Goal: Transaction & Acquisition: Purchase product/service

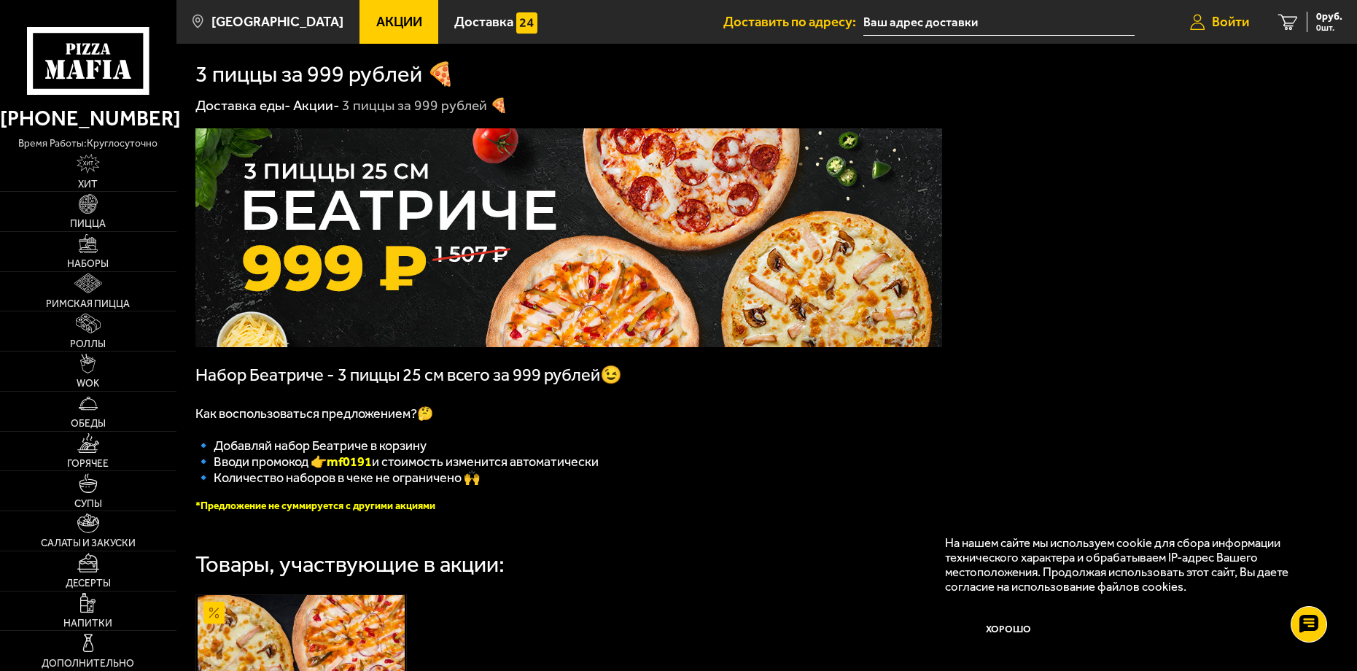
click at [1238, 17] on span "Войти" at bounding box center [1230, 22] width 37 height 14
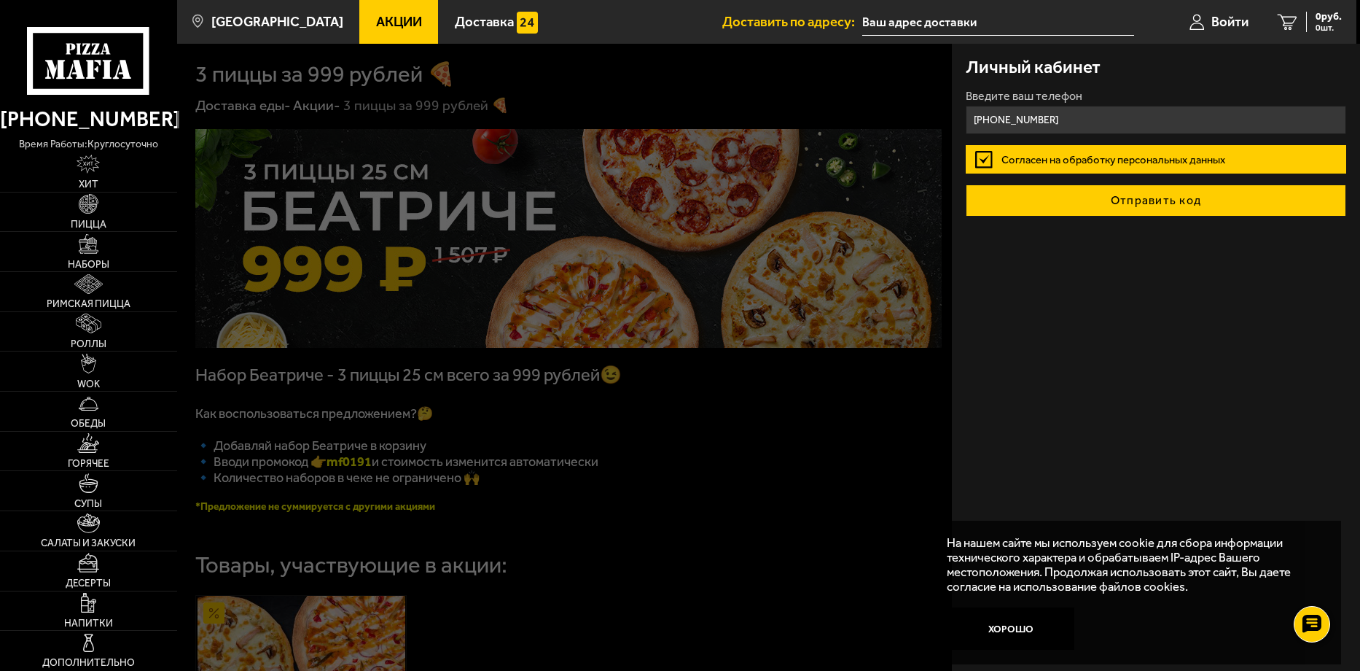
type input "+7 (931) 236-50-66"
click at [1074, 198] on button "Отправить код" at bounding box center [1156, 200] width 380 height 32
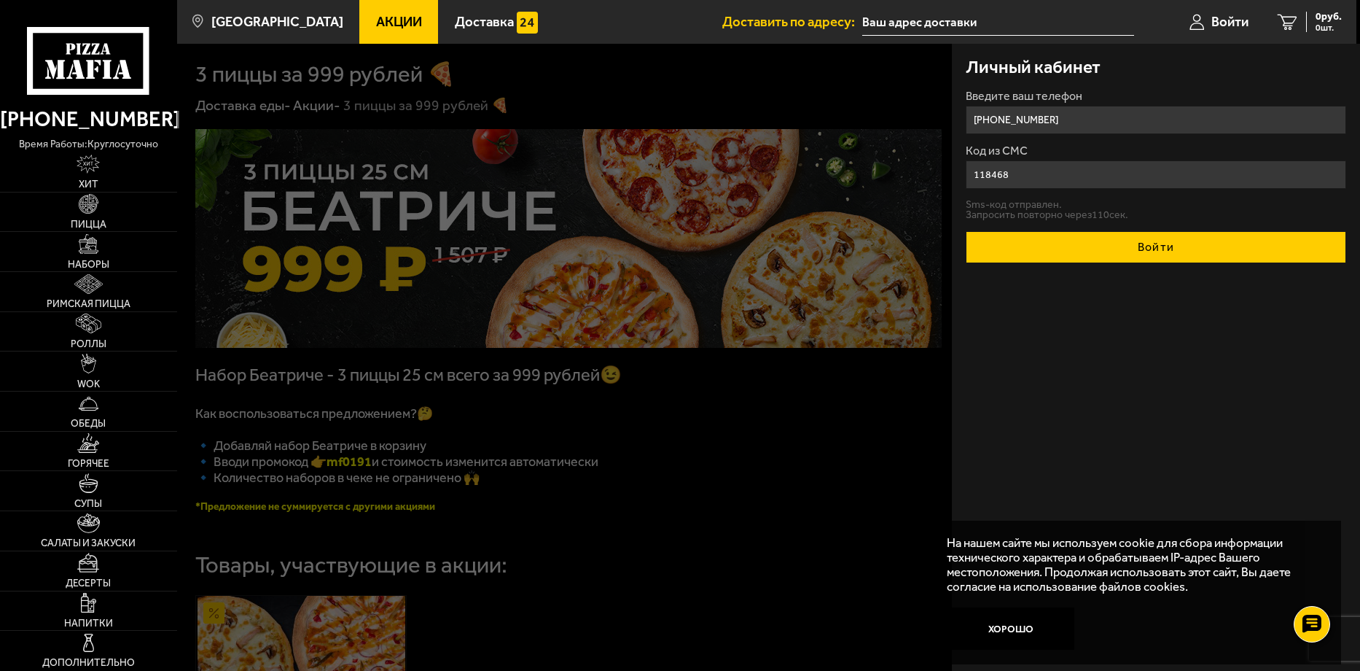
type input "118468"
click at [1058, 243] on button "Войти" at bounding box center [1156, 247] width 380 height 32
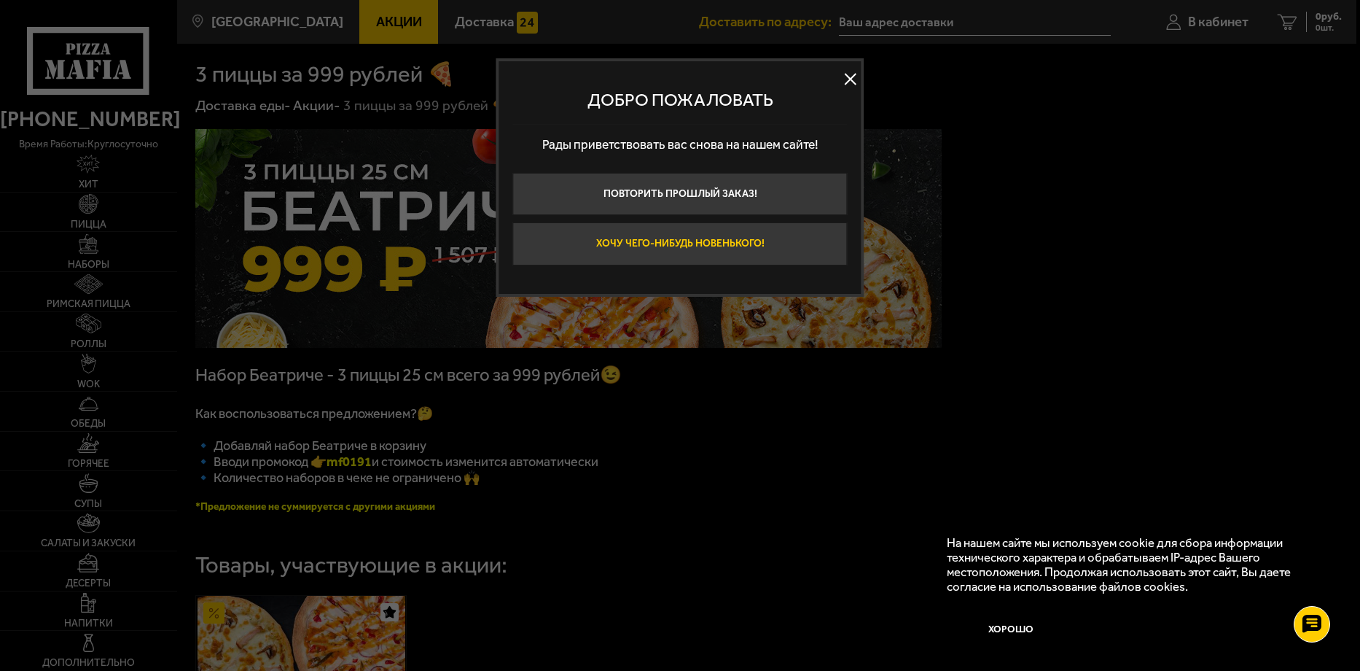
click at [688, 234] on button "Хочу чего-нибудь новенького!" at bounding box center [680, 243] width 335 height 42
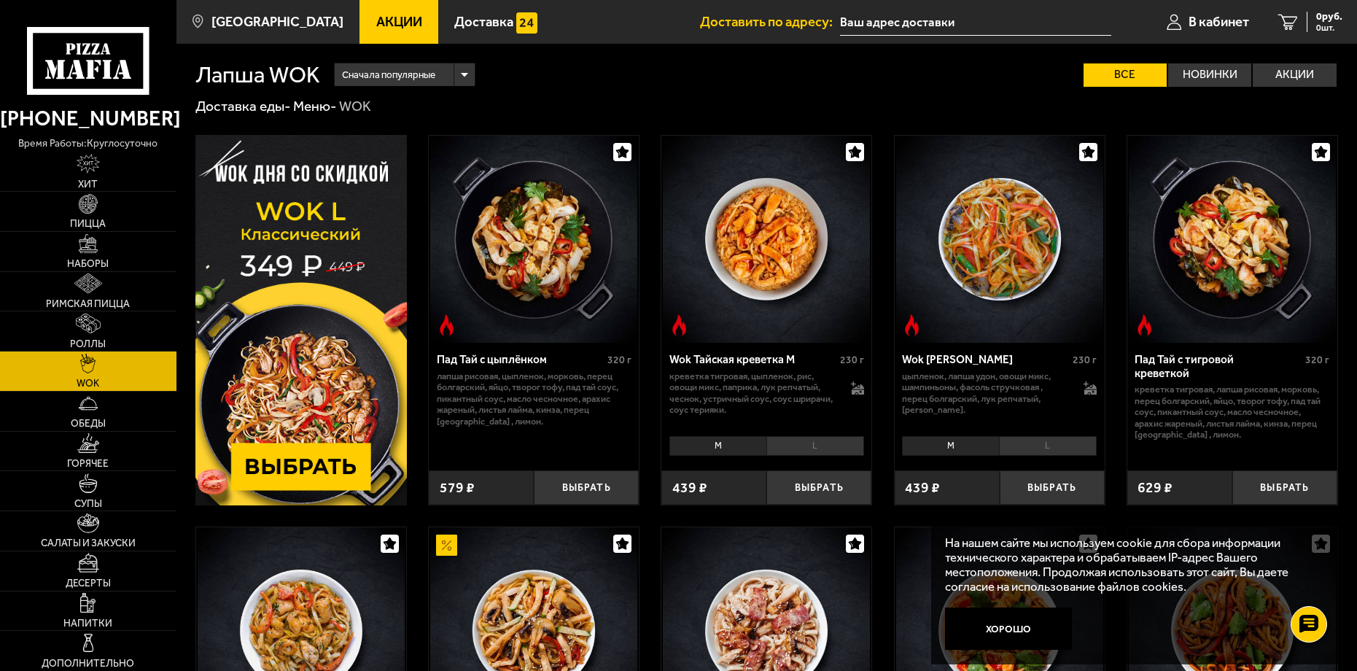
click at [897, 21] on input "text" at bounding box center [975, 22] width 271 height 27
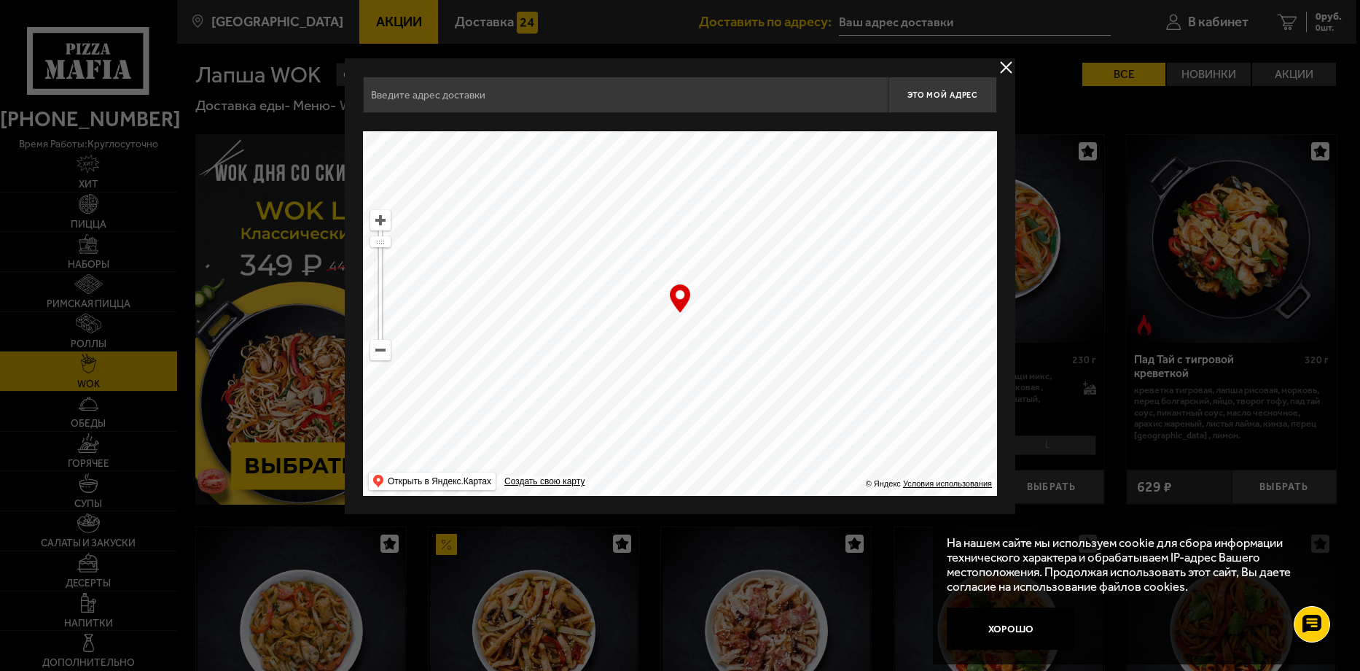
drag, startPoint x: 591, startPoint y: 329, endPoint x: 578, endPoint y: 257, distance: 73.4
click at [578, 257] on ymaps at bounding box center [680, 313] width 634 height 364
click at [378, 348] on ymaps at bounding box center [380, 349] width 19 height 19
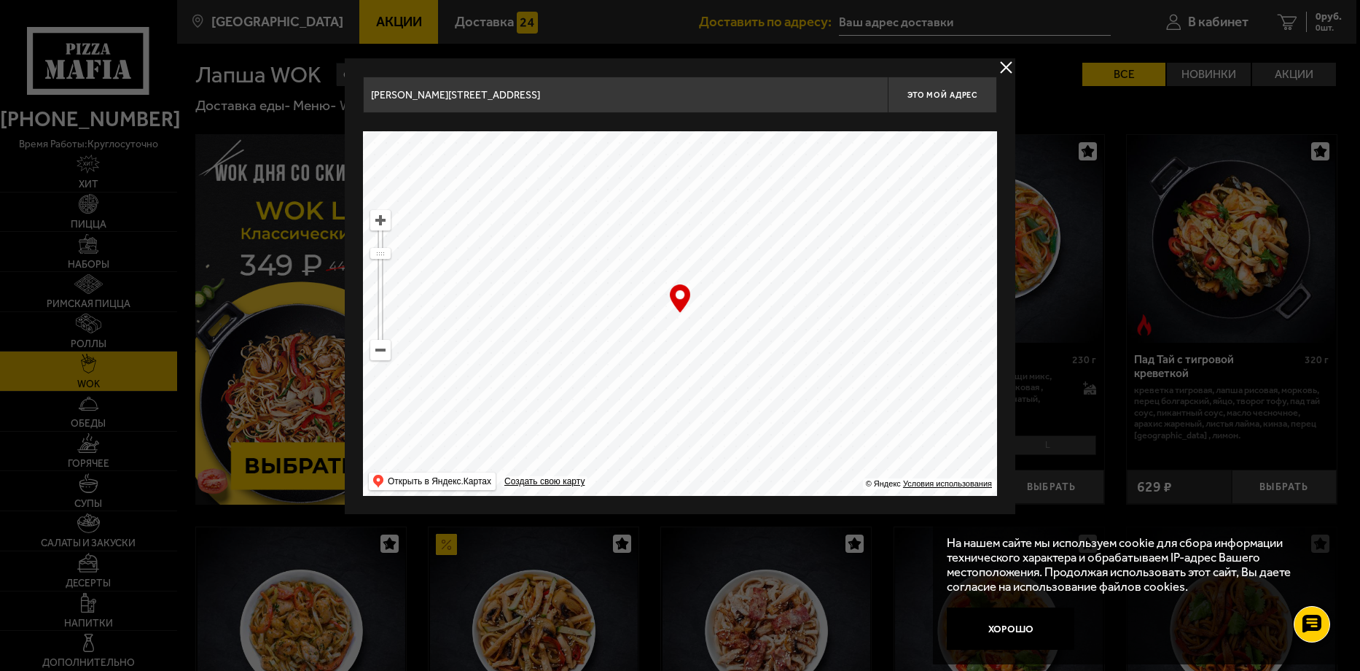
click at [378, 348] on ymaps at bounding box center [380, 349] width 19 height 19
drag, startPoint x: 782, startPoint y: 300, endPoint x: 737, endPoint y: 208, distance: 102.4
click at [737, 208] on ymaps at bounding box center [680, 313] width 634 height 364
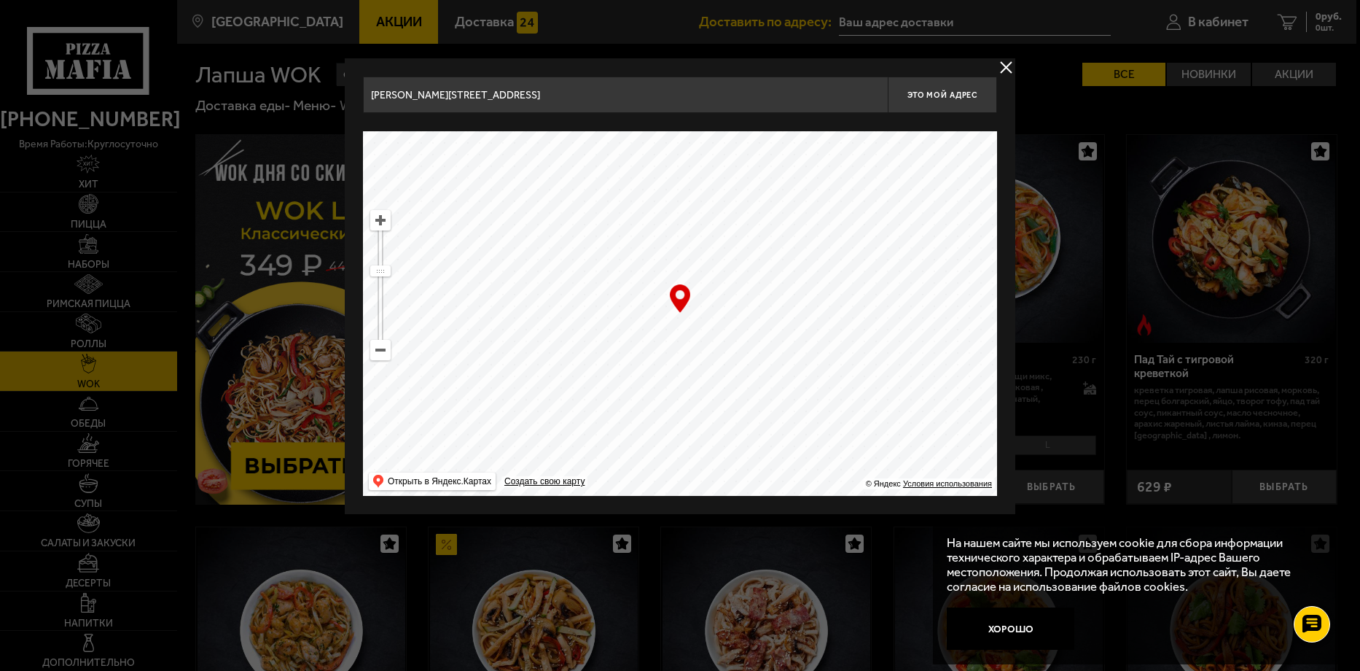
drag, startPoint x: 768, startPoint y: 405, endPoint x: 749, endPoint y: 202, distance: 204.3
click at [749, 202] on ymaps at bounding box center [680, 313] width 634 height 364
click at [383, 226] on ymaps at bounding box center [380, 220] width 19 height 19
drag, startPoint x: 608, startPoint y: 293, endPoint x: 695, endPoint y: 456, distance: 184.9
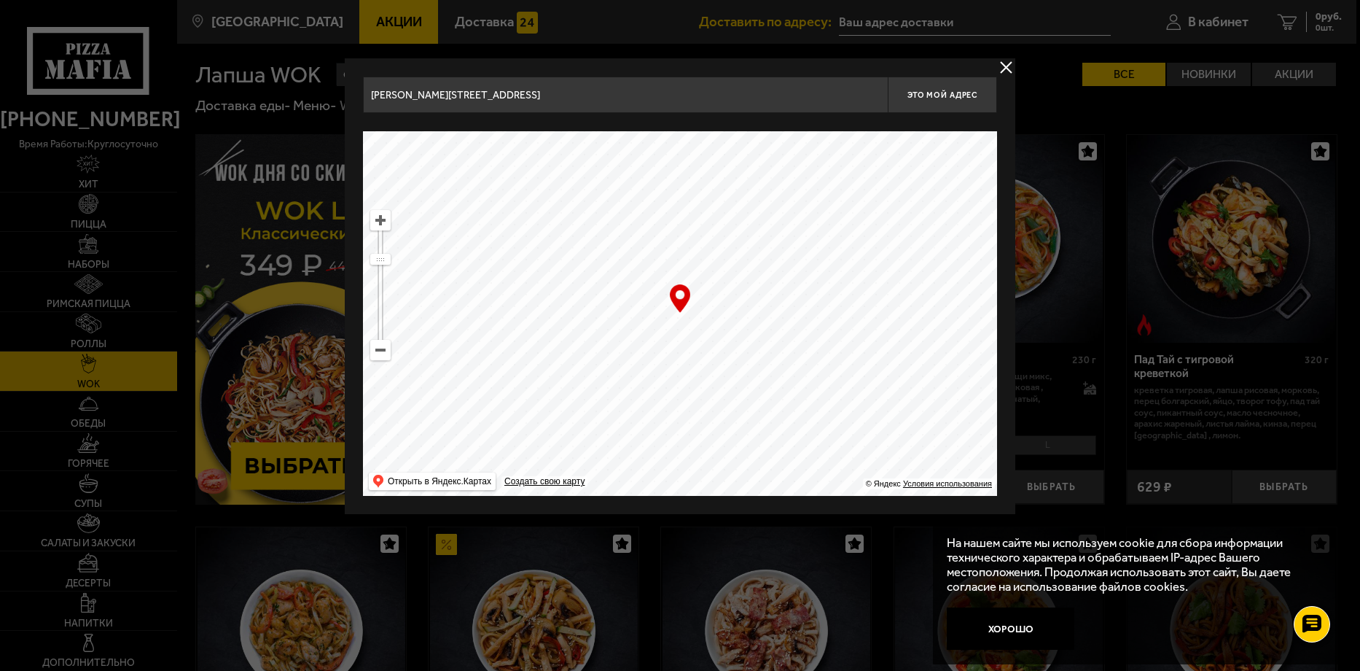
click at [695, 456] on ymaps at bounding box center [680, 313] width 634 height 364
click at [375, 211] on ymaps at bounding box center [380, 220] width 19 height 19
drag, startPoint x: 652, startPoint y: 335, endPoint x: 752, endPoint y: 278, distance: 114.3
click at [752, 278] on ymaps at bounding box center [680, 313] width 634 height 364
click at [386, 211] on ymaps at bounding box center [380, 220] width 19 height 19
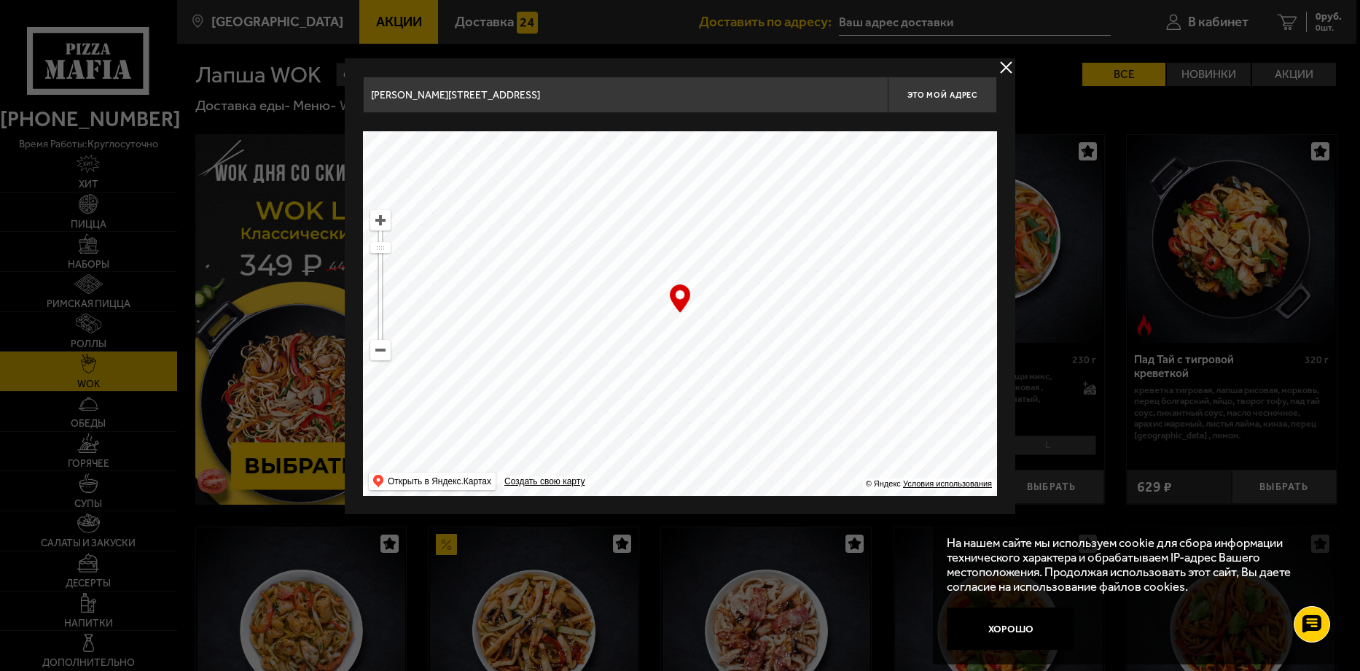
click at [386, 211] on ymaps at bounding box center [380, 220] width 19 height 19
drag, startPoint x: 737, startPoint y: 295, endPoint x: 761, endPoint y: 233, distance: 67.1
click at [762, 233] on ymaps at bounding box center [680, 313] width 634 height 364
click at [381, 221] on ymaps at bounding box center [380, 220] width 19 height 19
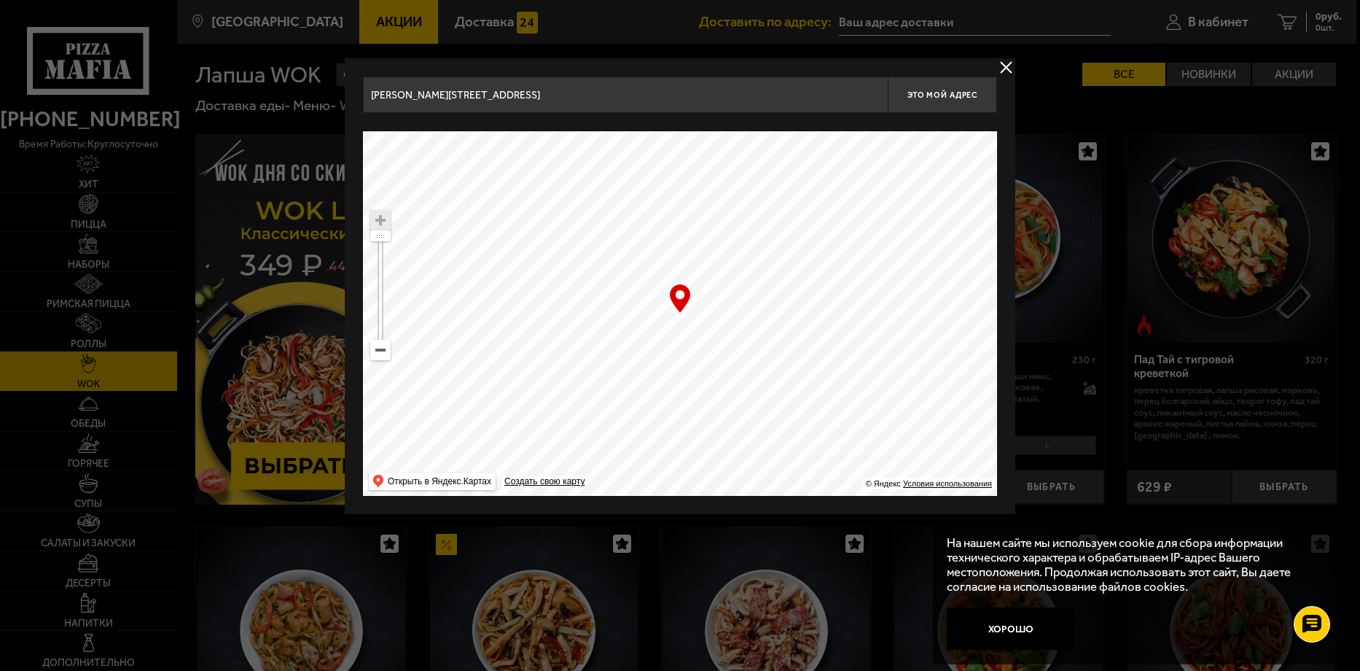
drag, startPoint x: 682, startPoint y: 341, endPoint x: 698, endPoint y: 389, distance: 50.9
click at [698, 389] on ymaps at bounding box center [680, 313] width 634 height 364
type input "[PERSON_NAME][STREET_ADDRESS]"
click at [940, 97] on span "Это мой адрес" at bounding box center [943, 94] width 70 height 9
type input "[PERSON_NAME][STREET_ADDRESS]"
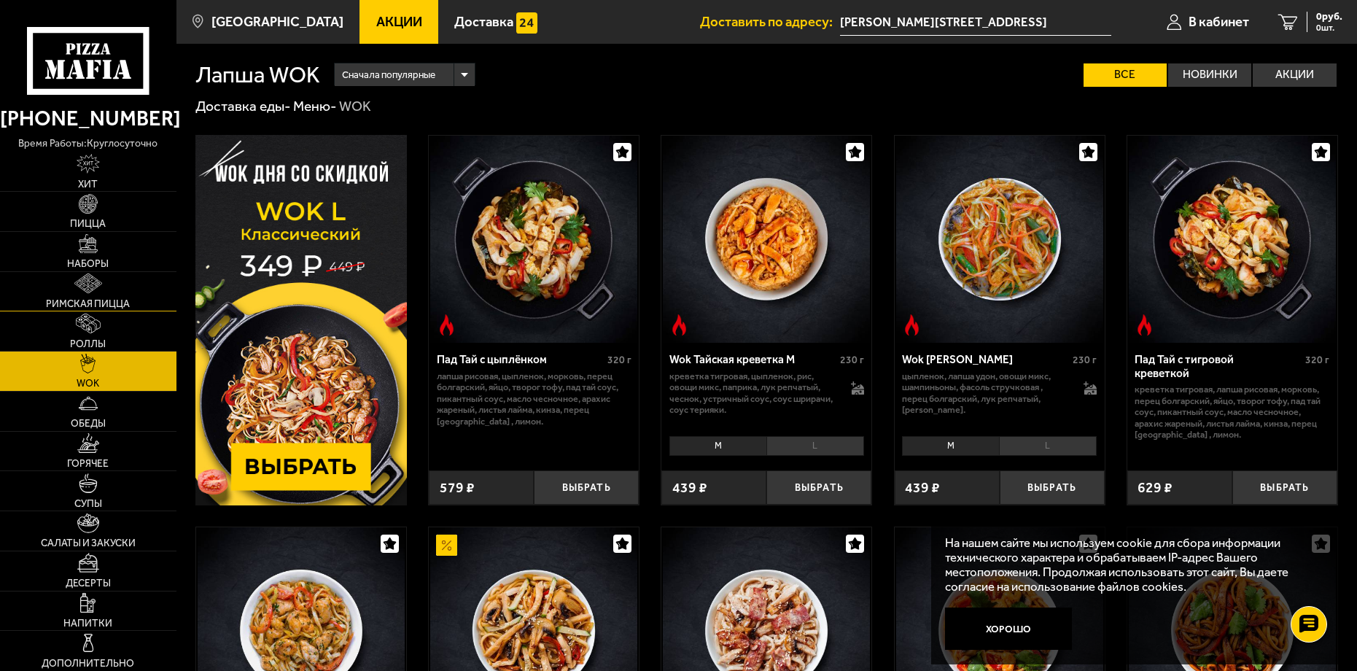
click at [118, 303] on span "Римская пицца" at bounding box center [88, 304] width 84 height 10
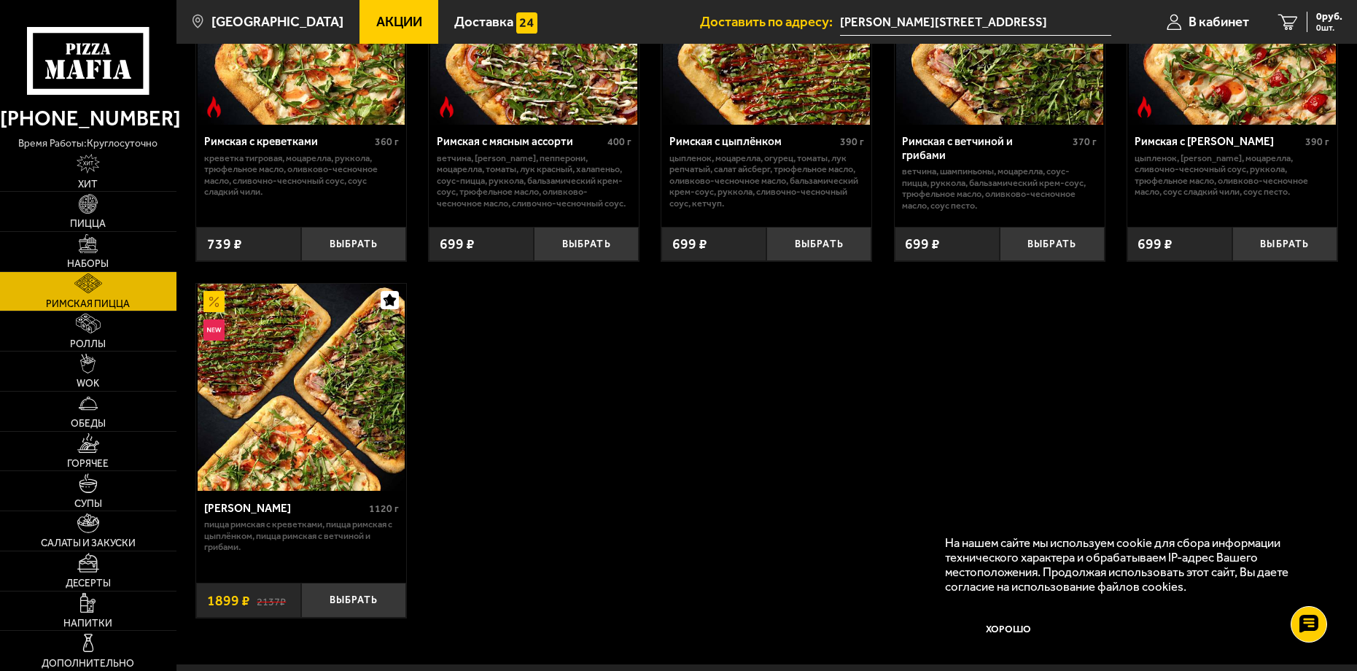
scroll to position [219, 0]
click at [352, 601] on button "Выбрать" at bounding box center [353, 599] width 105 height 34
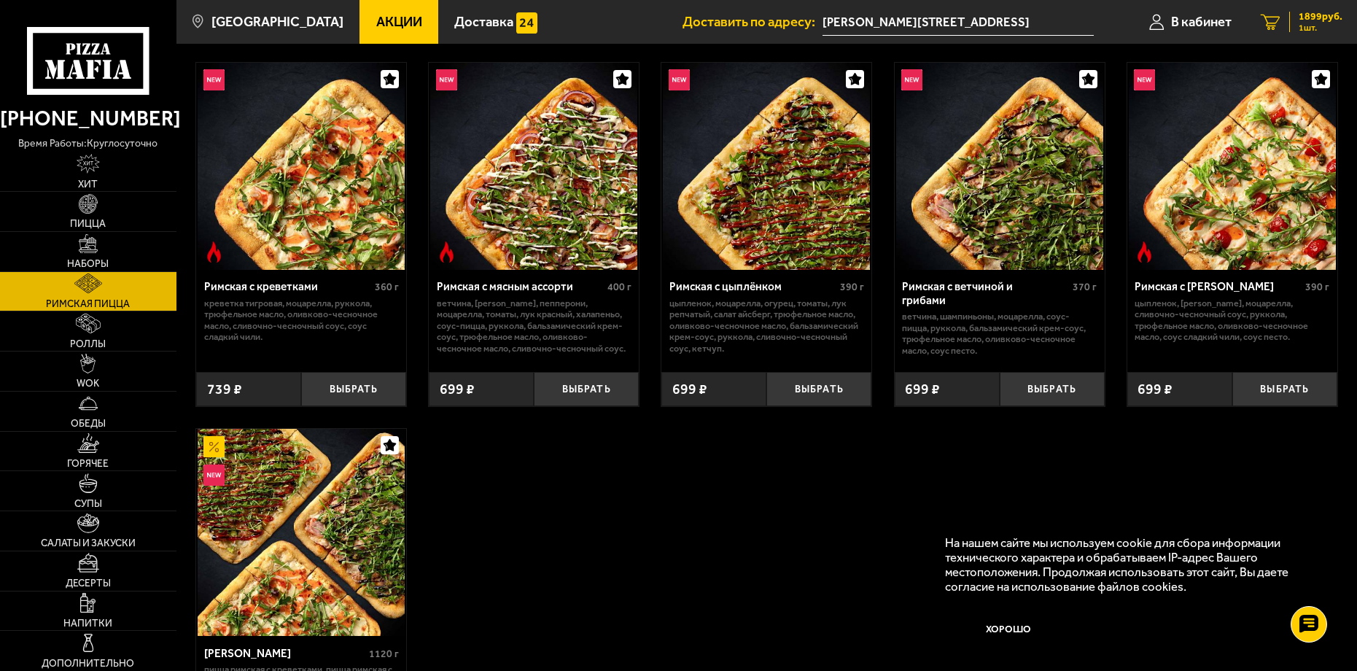
click at [1287, 22] on link "1 1899 руб. 1 шт." at bounding box center [1301, 22] width 111 height 44
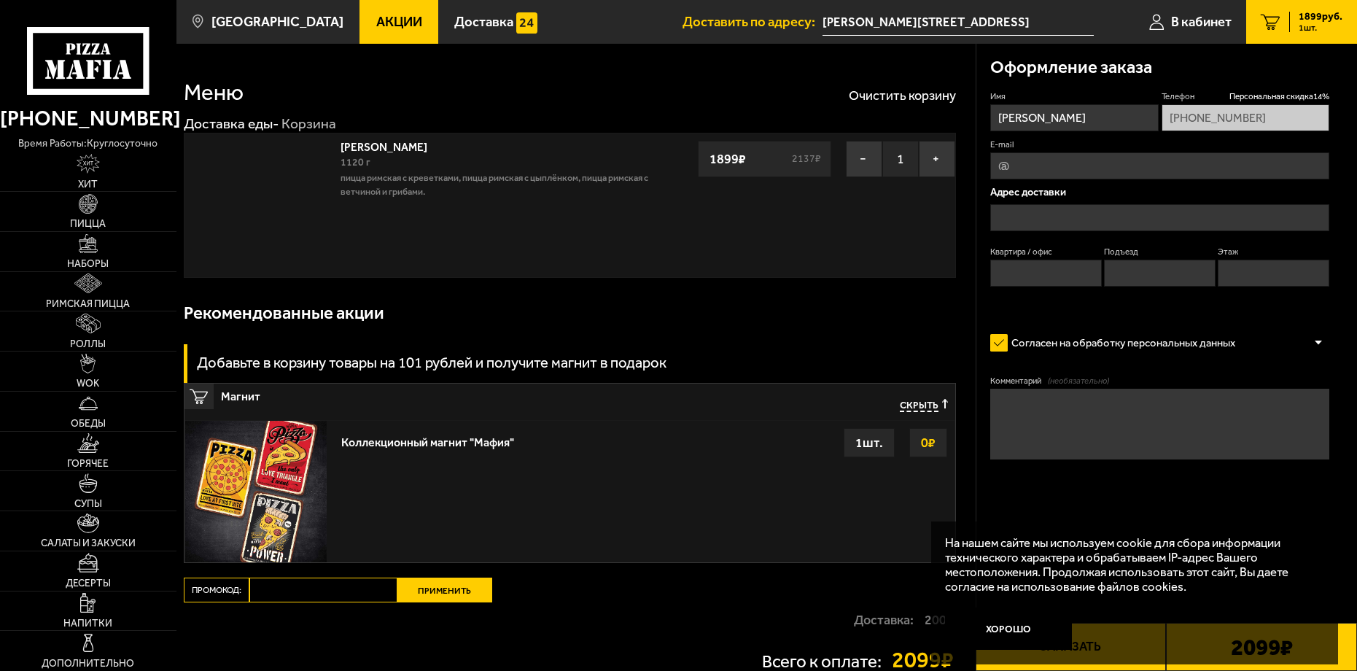
type input "[PERSON_NAME][STREET_ADDRESS]"
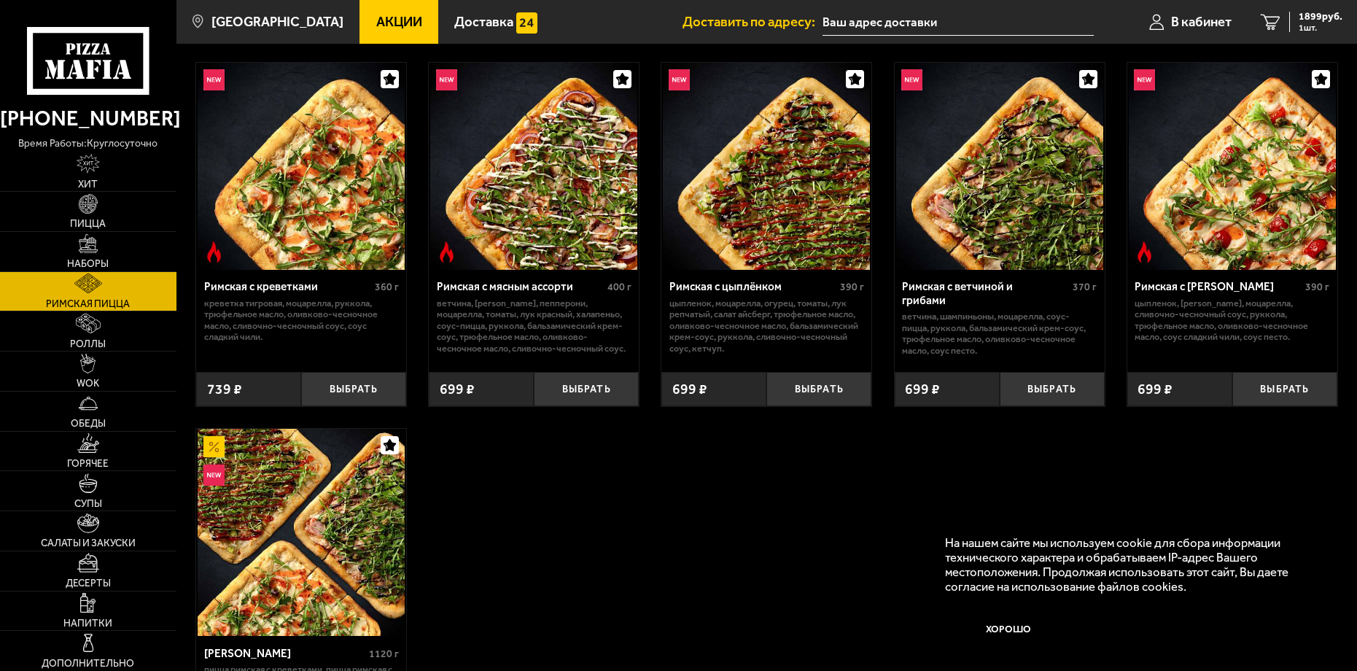
type input "[PERSON_NAME][STREET_ADDRESS]"
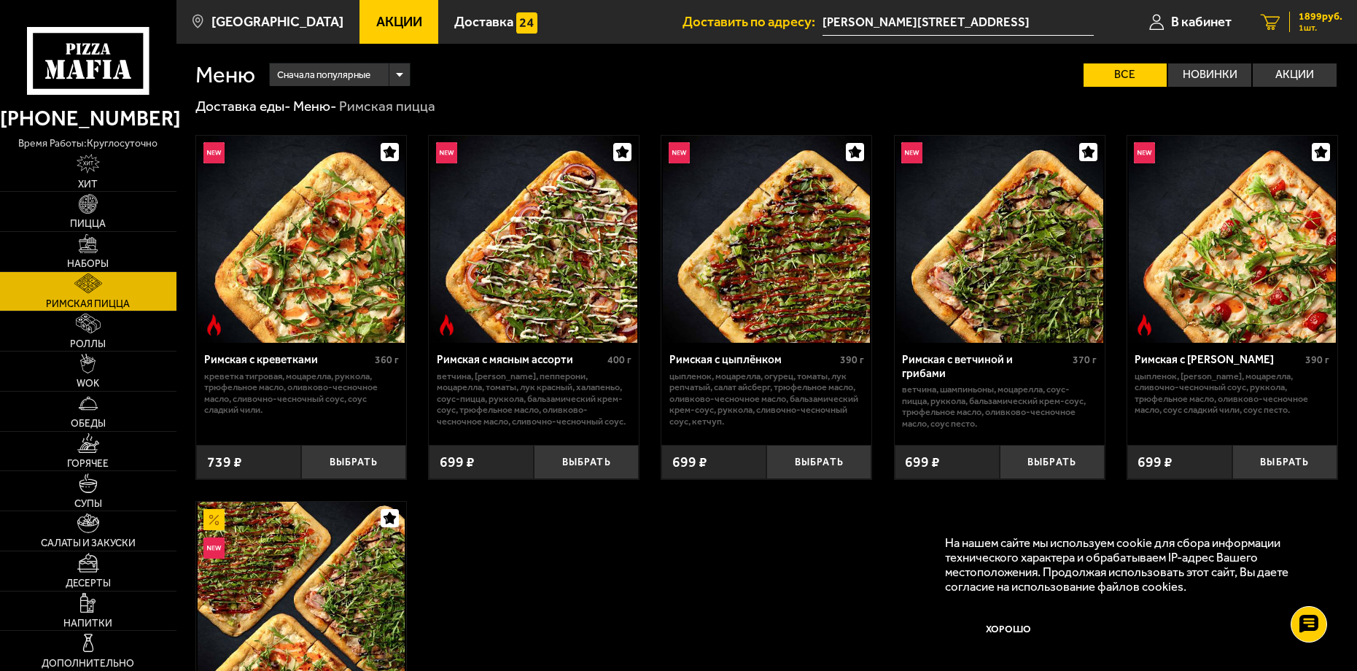
click at [1295, 26] on div "1899 руб. 1 шт." at bounding box center [1315, 22] width 53 height 20
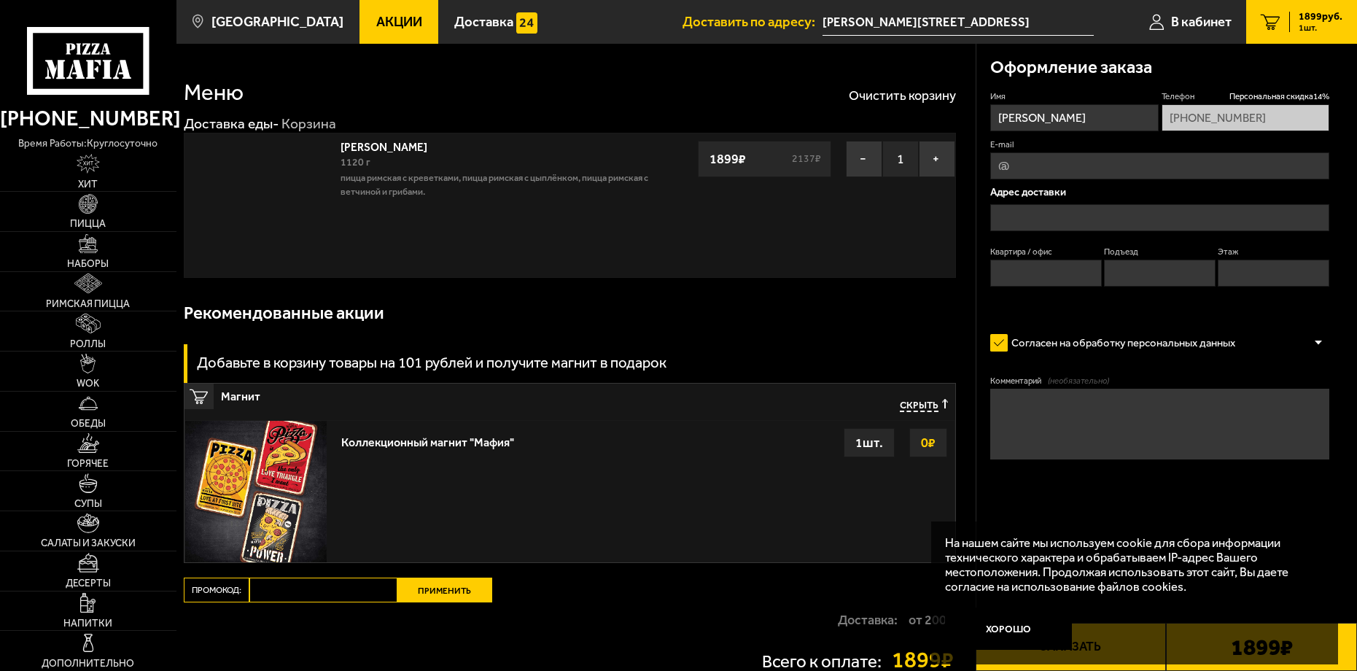
type input "[PERSON_NAME][STREET_ADDRESS]"
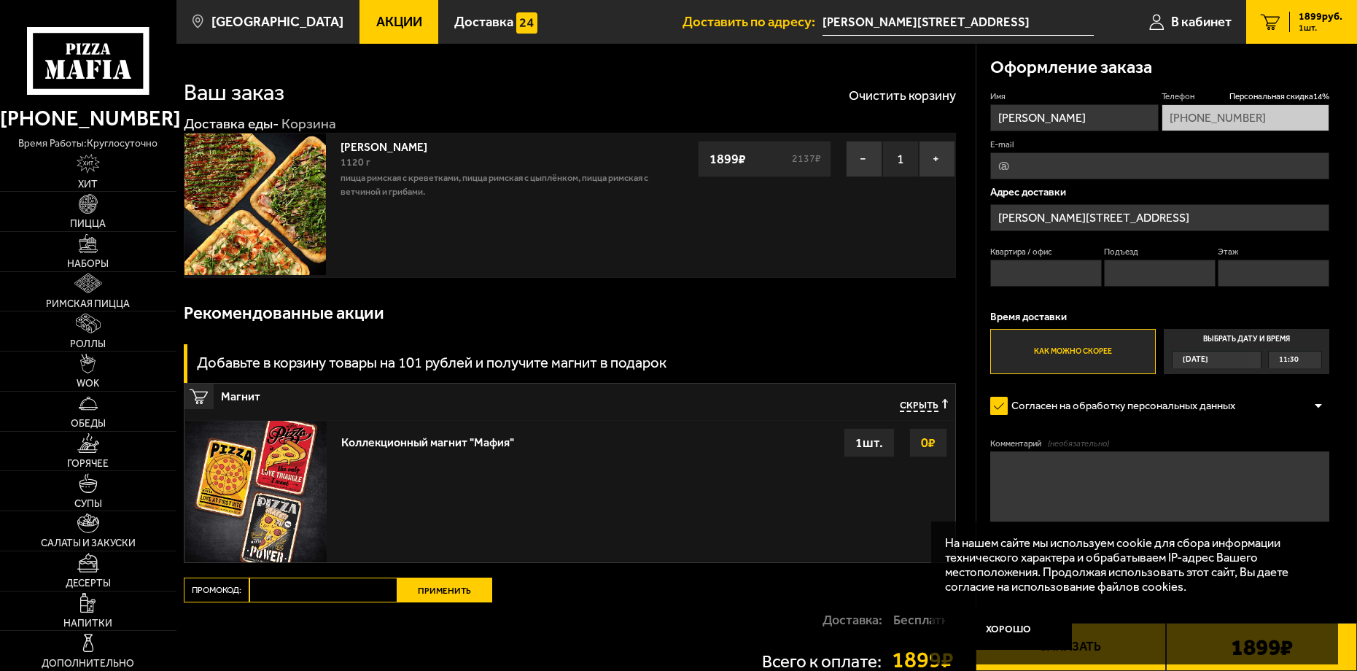
click at [1295, 362] on span "11:30" at bounding box center [1289, 359] width 20 height 16
click at [0, 0] on input "Выбрать дату и время Сегодня 11:30" at bounding box center [0, 0] width 0 height 0
click at [1309, 360] on div "11:30" at bounding box center [1294, 359] width 52 height 16
click at [1292, 410] on span "12:00" at bounding box center [1289, 412] width 20 height 16
click at [1003, 633] on button "Хорошо" at bounding box center [1008, 628] width 127 height 42
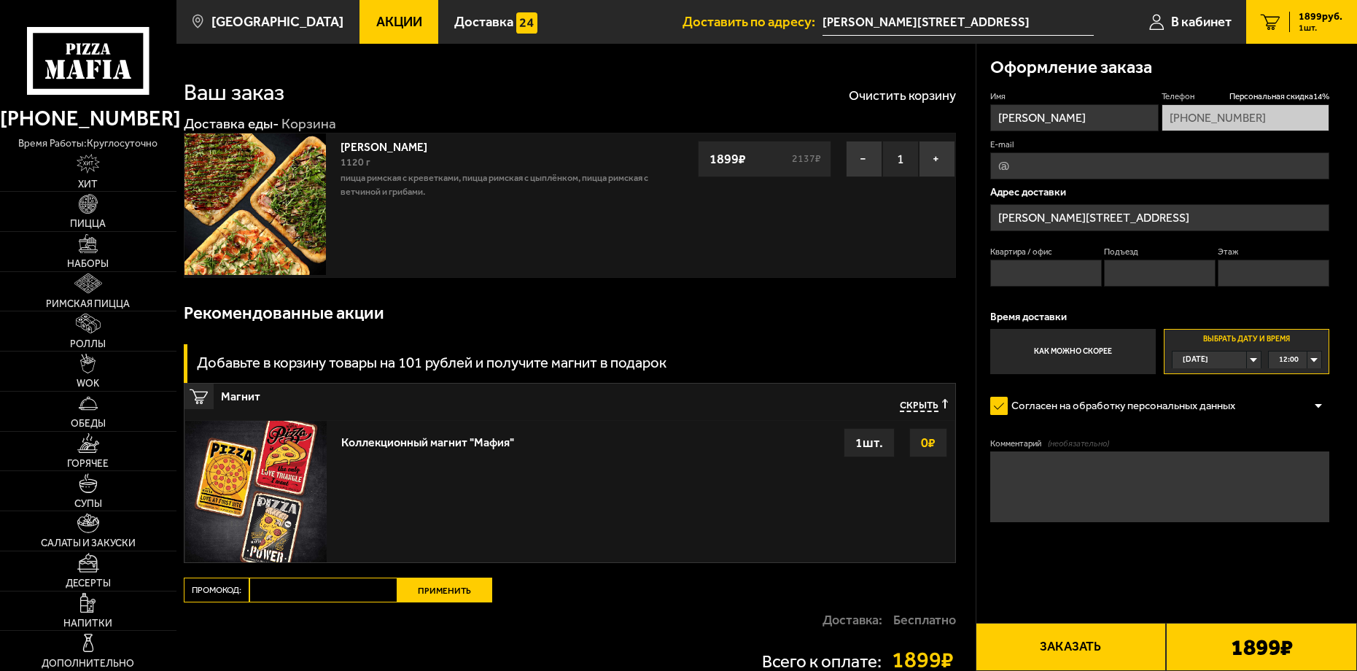
click at [281, 599] on input "Промокод:" at bounding box center [323, 589] width 148 height 25
paste input "Apple"
type input "Apple"
click at [422, 599] on button "Применить" at bounding box center [444, 589] width 95 height 25
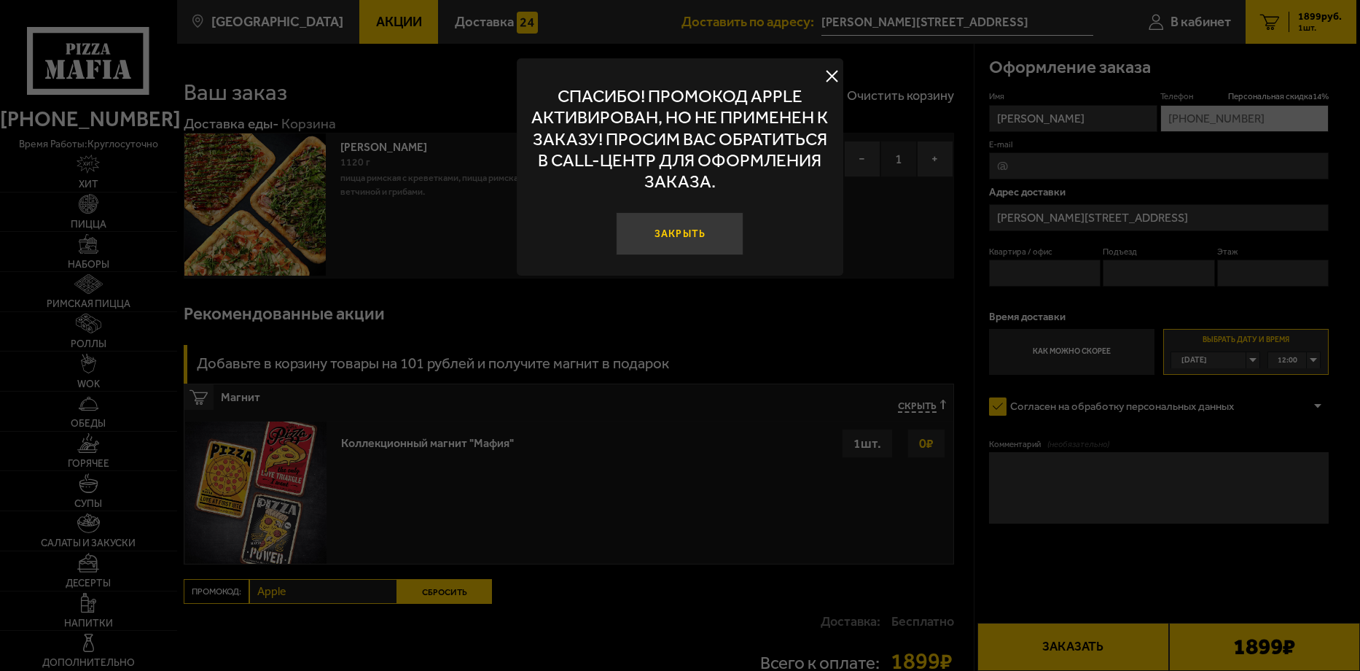
click at [693, 234] on button "Закрыть" at bounding box center [681, 233] width 128 height 42
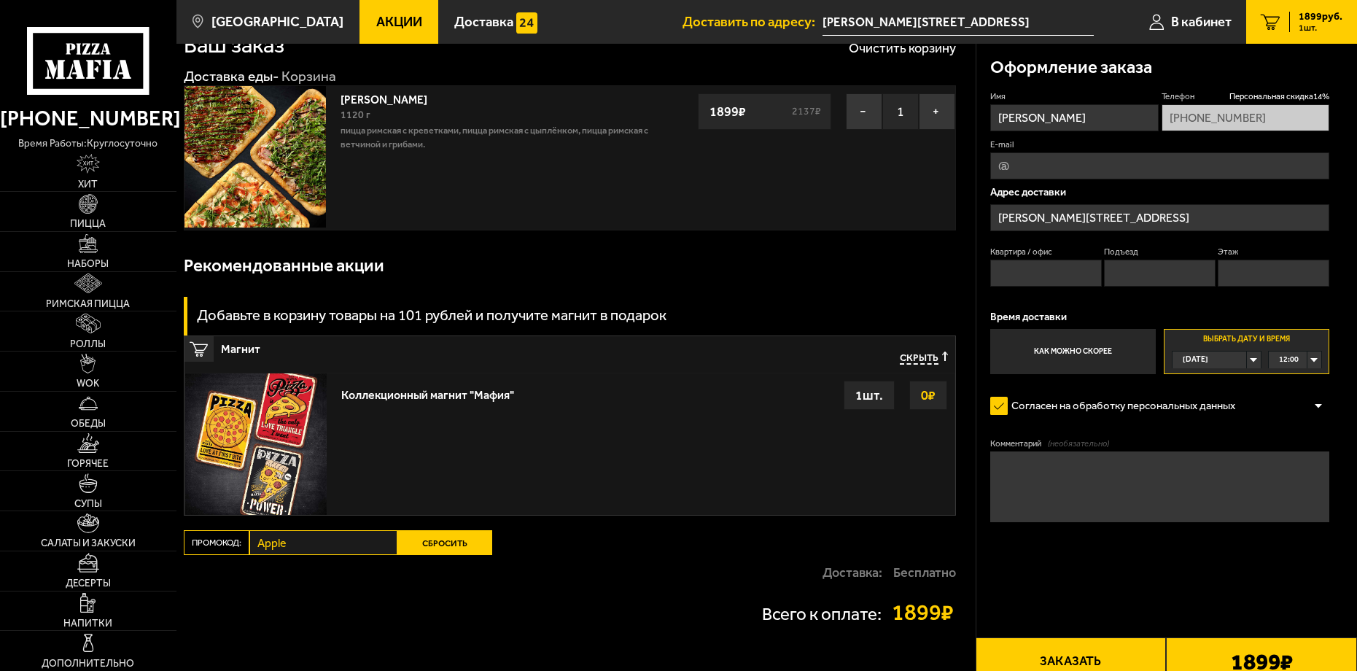
scroll to position [73, 0]
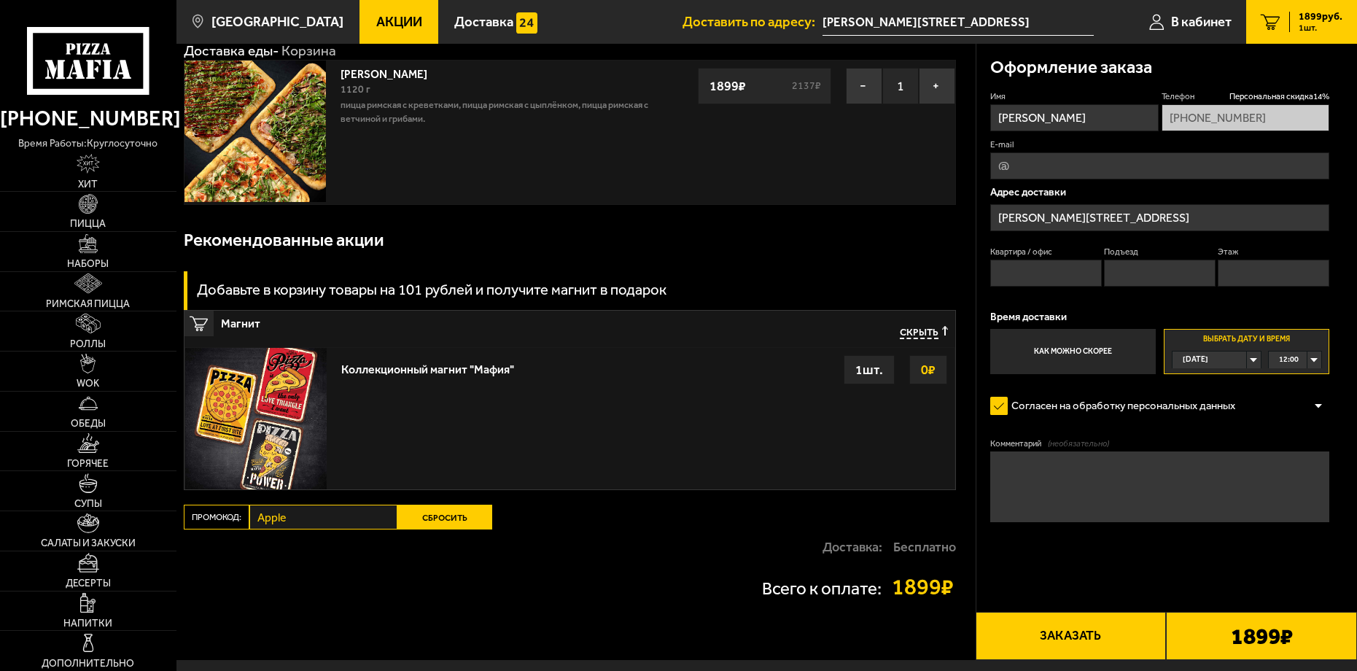
click at [1054, 643] on button "Заказать" at bounding box center [1070, 636] width 191 height 48
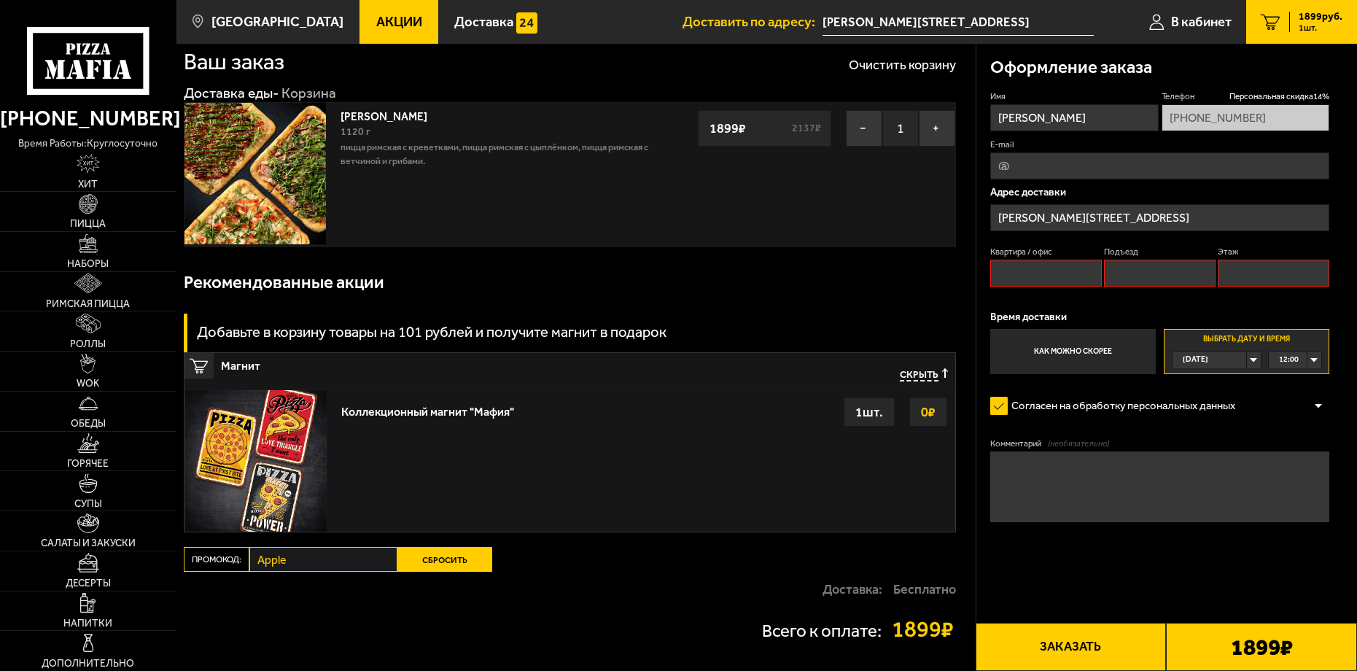
scroll to position [0, 0]
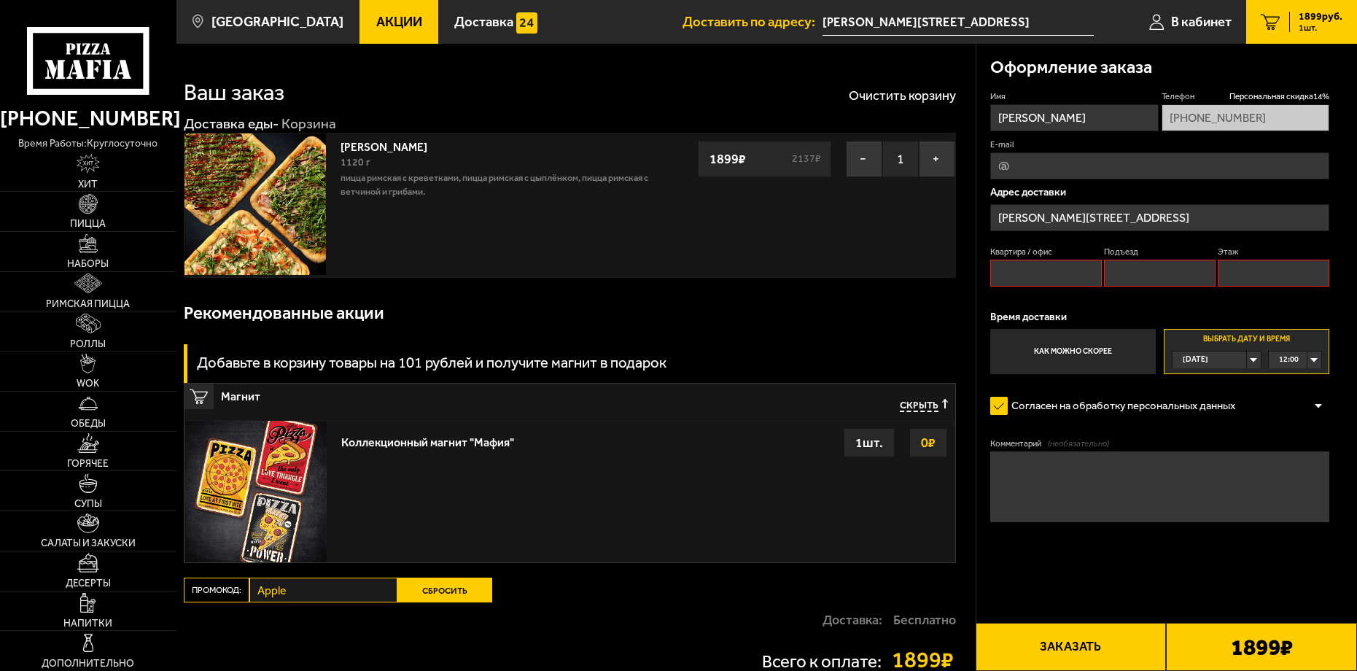
click at [1018, 276] on input "Квартира / офис" at bounding box center [1046, 273] width 112 height 27
type input "1"
click at [1151, 270] on input "Подъезд" at bounding box center [1160, 273] width 112 height 27
type input "1"
drag, startPoint x: 1274, startPoint y: 273, endPoint x: 1251, endPoint y: 288, distance: 27.3
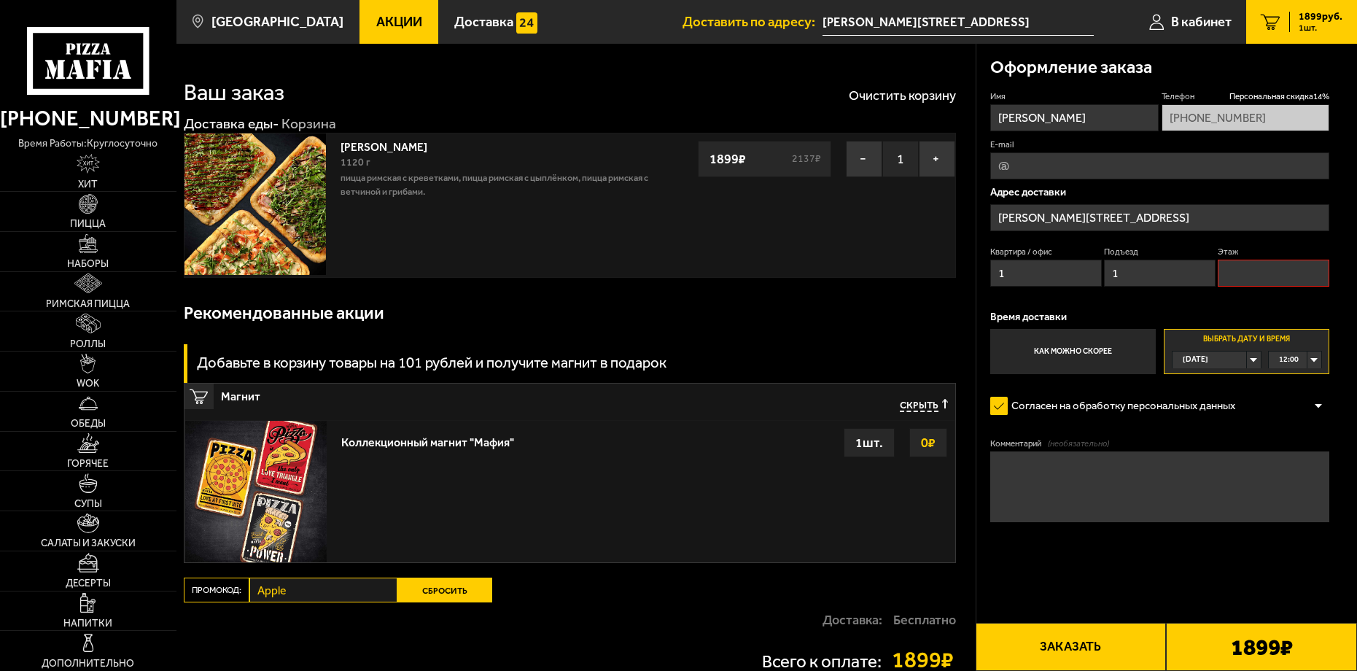
click at [1274, 273] on input "Этаж" at bounding box center [1273, 273] width 112 height 27
type input "1"
click at [1055, 464] on textarea "Комментарий (необязательно)" at bounding box center [1159, 486] width 339 height 71
type textarea "Позвоните за 5 минут - я подойду к заправке"
click at [1037, 652] on button "Заказать" at bounding box center [1070, 647] width 191 height 48
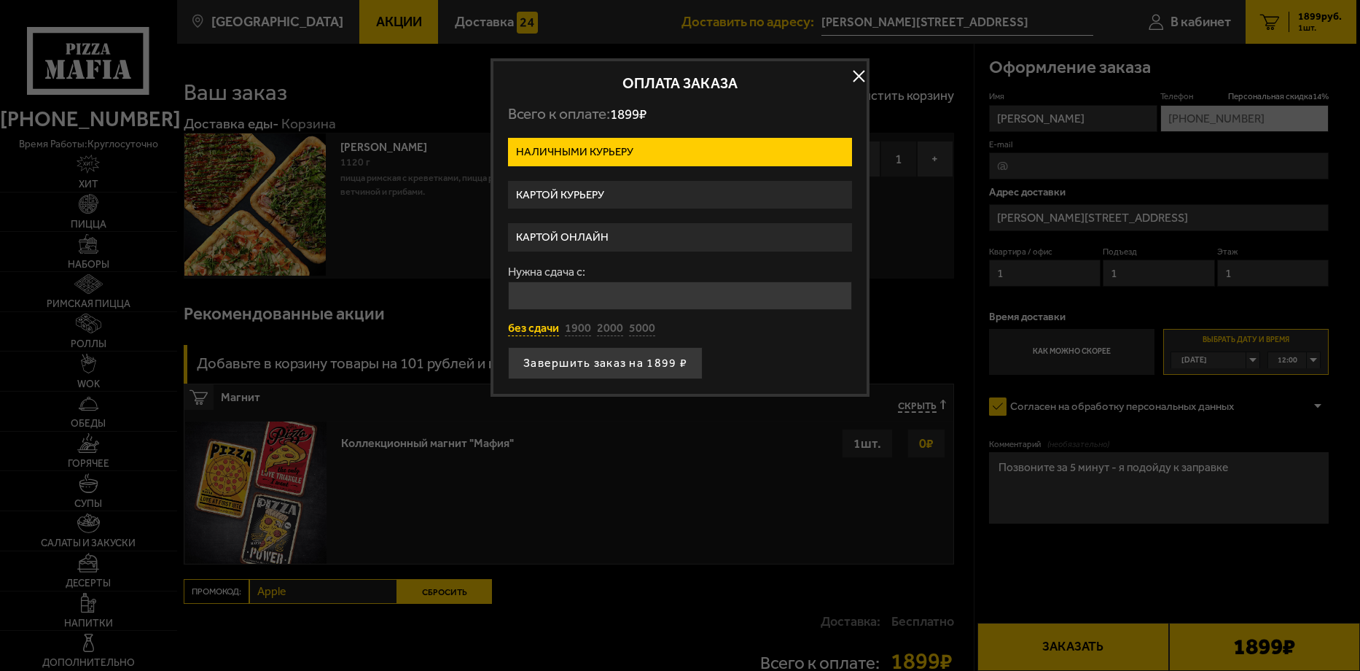
click at [525, 327] on button "без сдачи" at bounding box center [533, 329] width 51 height 16
type input "0"
click at [567, 364] on button "Завершить заказ на 1899 ₽" at bounding box center [605, 363] width 195 height 32
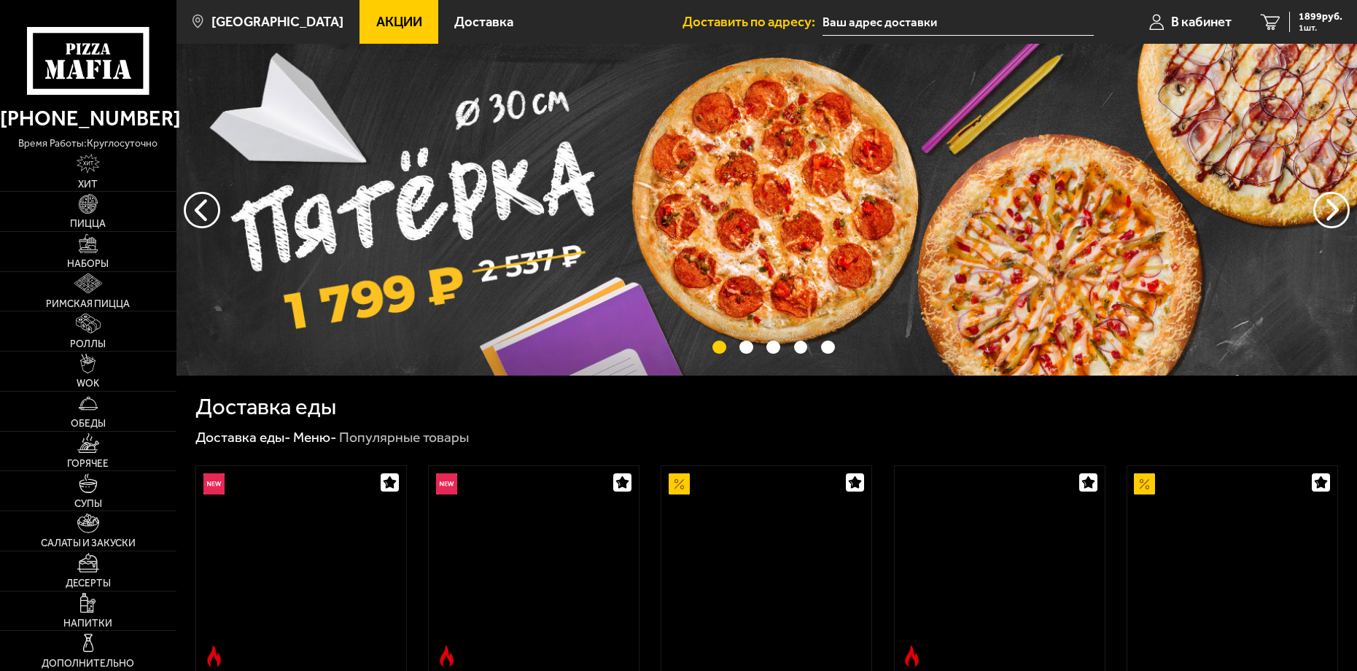
type input "[PERSON_NAME][STREET_ADDRESS]"
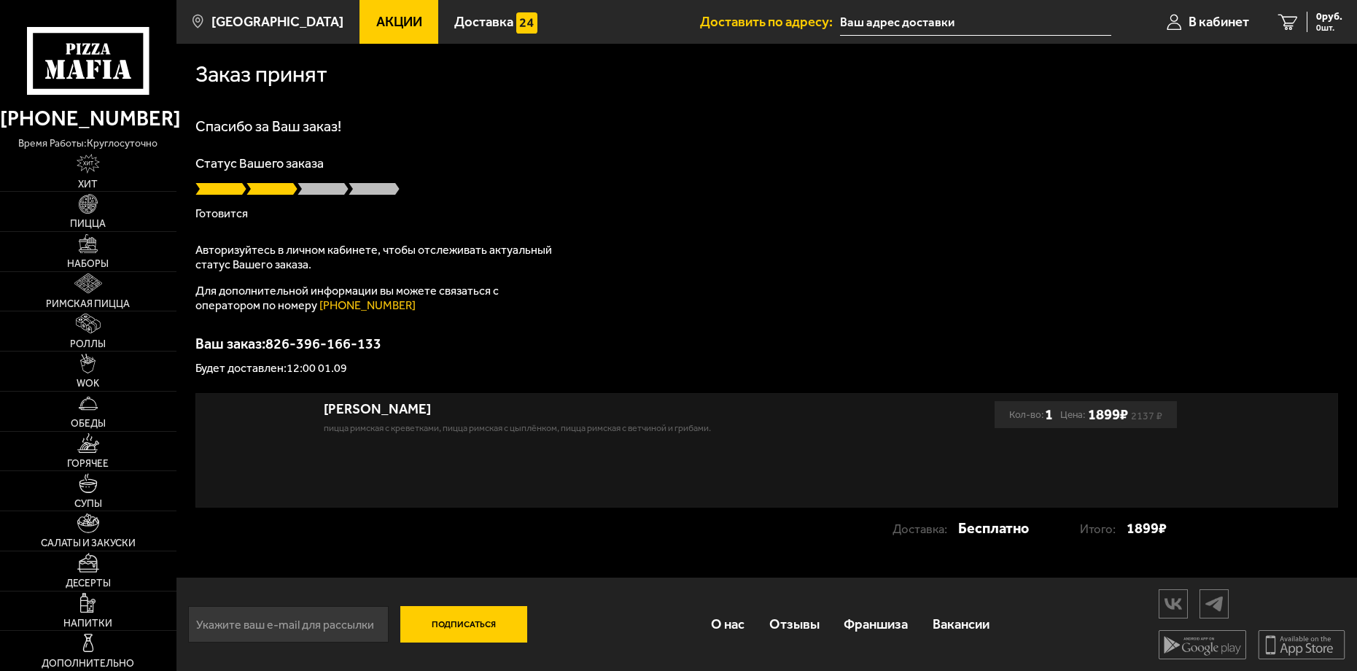
type input "[PERSON_NAME][STREET_ADDRESS]"
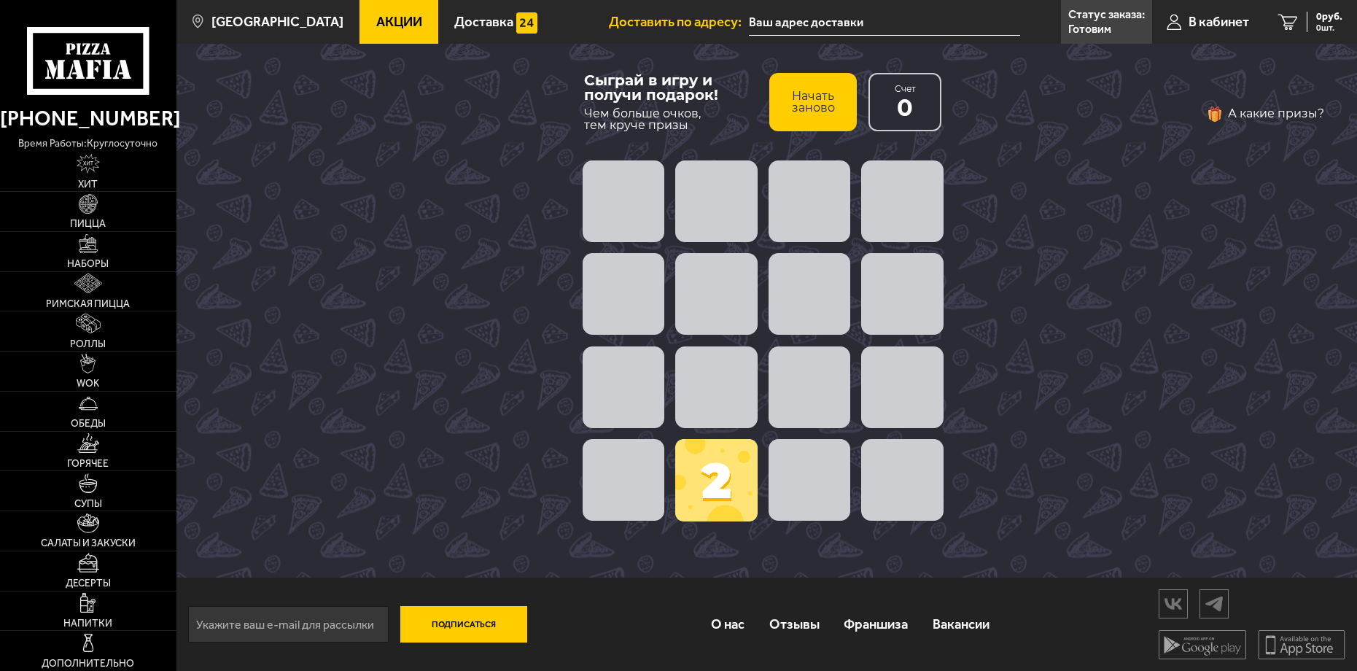
type input "[PERSON_NAME][STREET_ADDRESS]"
click at [722, 481] on span at bounding box center [716, 480] width 82 height 82
click at [722, 405] on span at bounding box center [716, 387] width 82 height 82
drag, startPoint x: 702, startPoint y: 483, endPoint x: 756, endPoint y: 370, distance: 125.2
click at [759, 373] on div "2" at bounding box center [763, 341] width 372 height 372
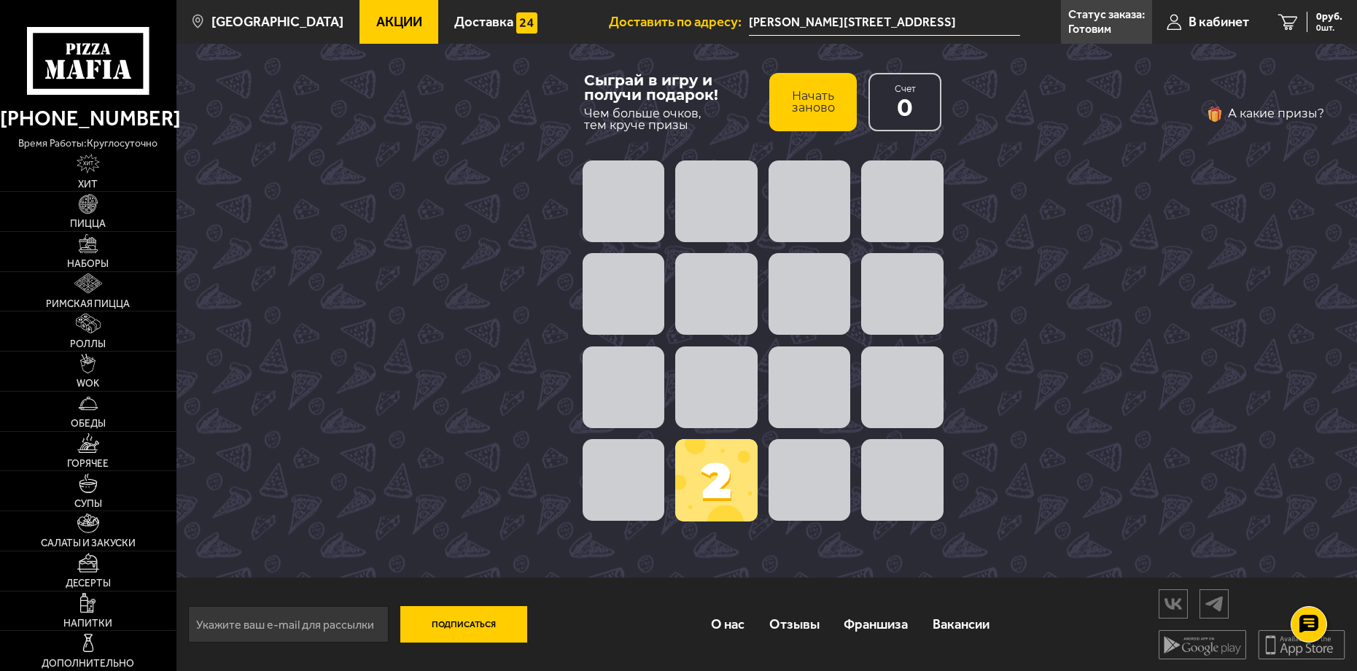
click at [630, 147] on div "Сыграй в игру и получи подарок! Чем больше очков, тем круче призы Начать заново…" at bounding box center [763, 106] width 372 height 96
click at [830, 102] on button "Начать заново" at bounding box center [812, 102] width 87 height 58
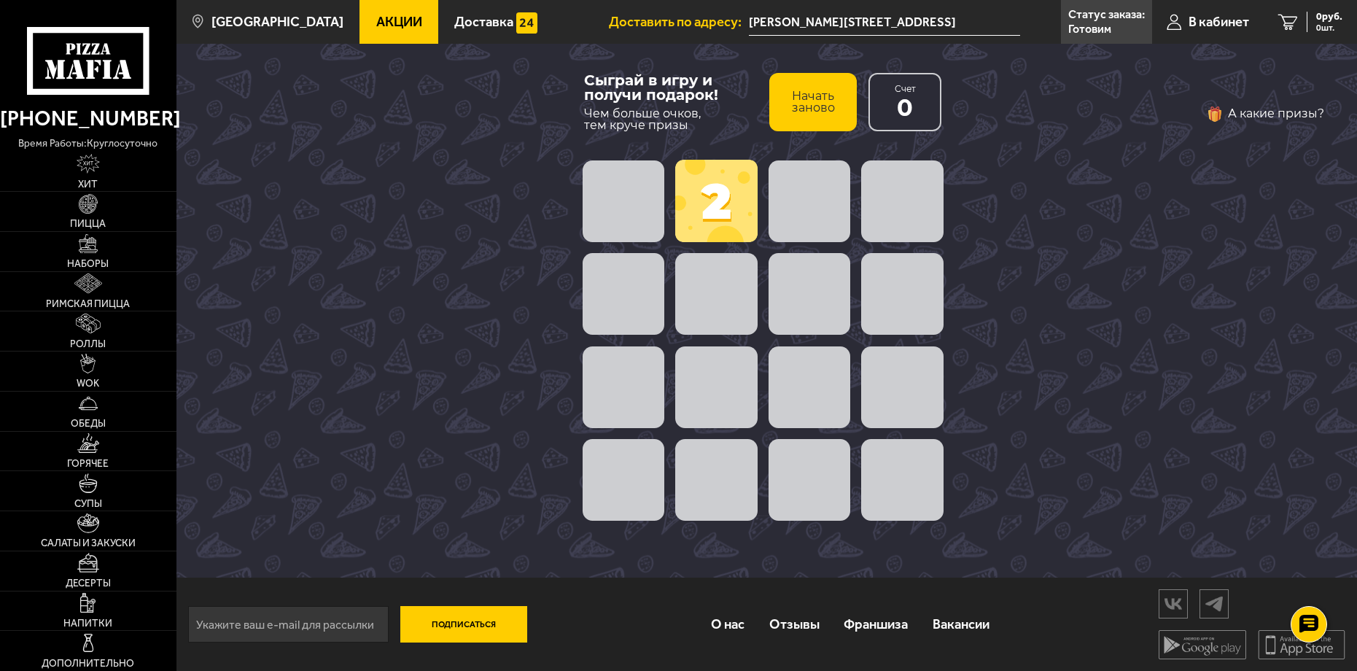
click at [820, 113] on button "Начать заново" at bounding box center [812, 102] width 87 height 58
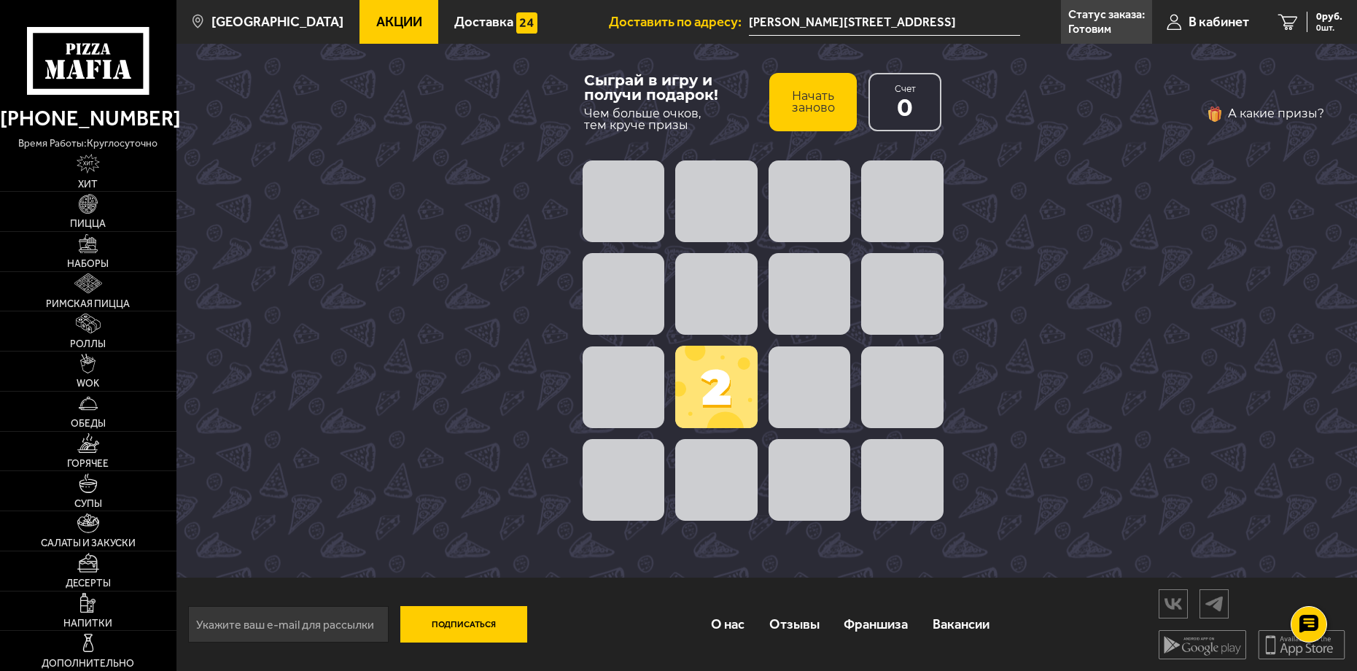
click at [820, 113] on button "Начать заново" at bounding box center [812, 102] width 87 height 58
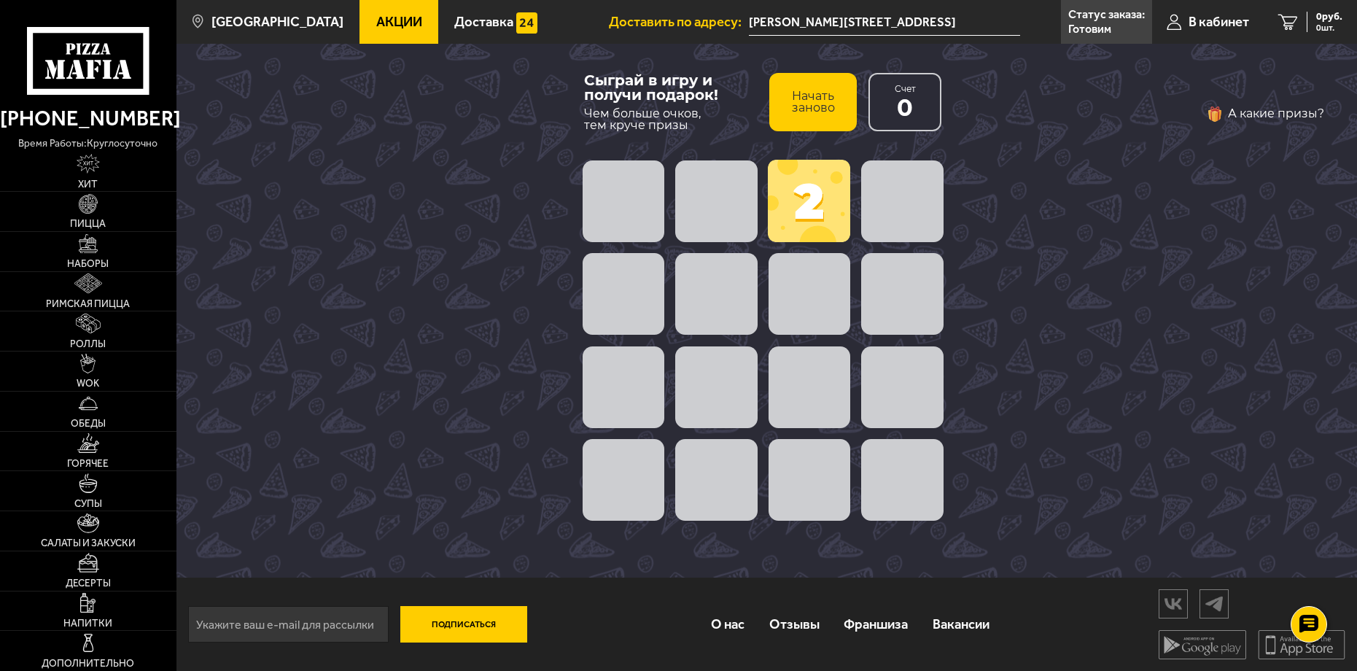
click at [820, 113] on button "Начать заново" at bounding box center [812, 102] width 87 height 58
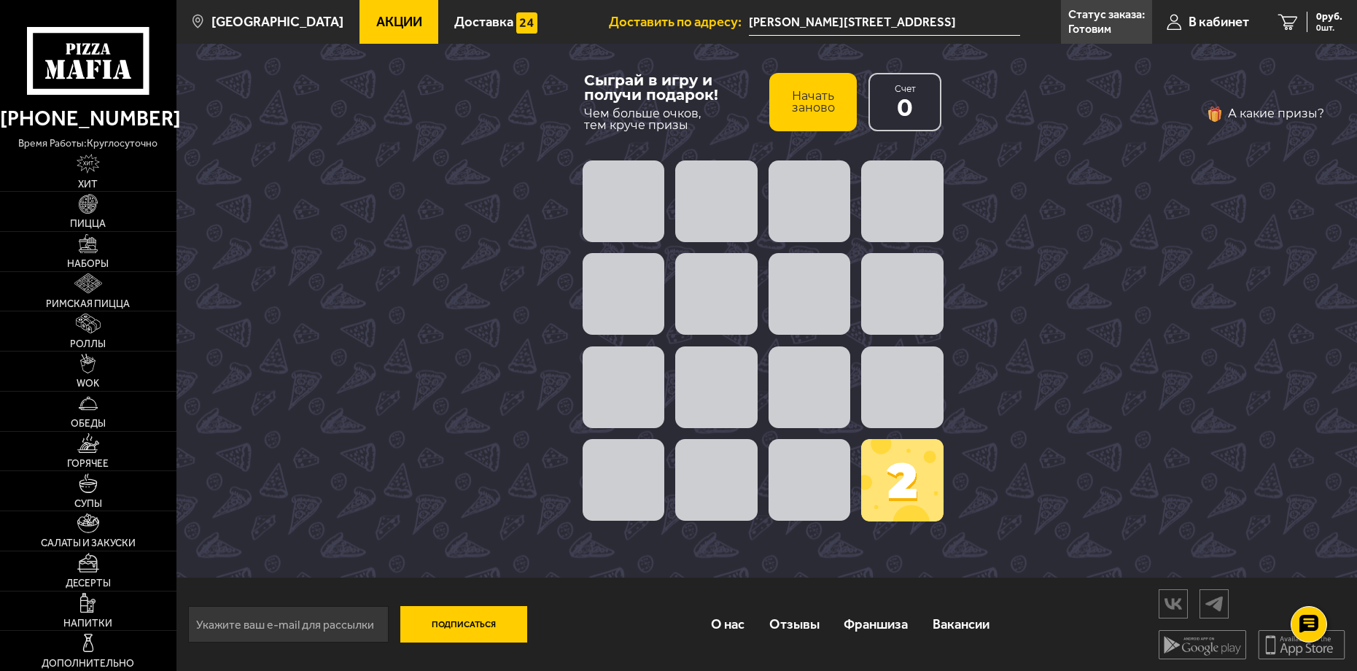
click at [820, 113] on button "Начать заново" at bounding box center [812, 102] width 87 height 58
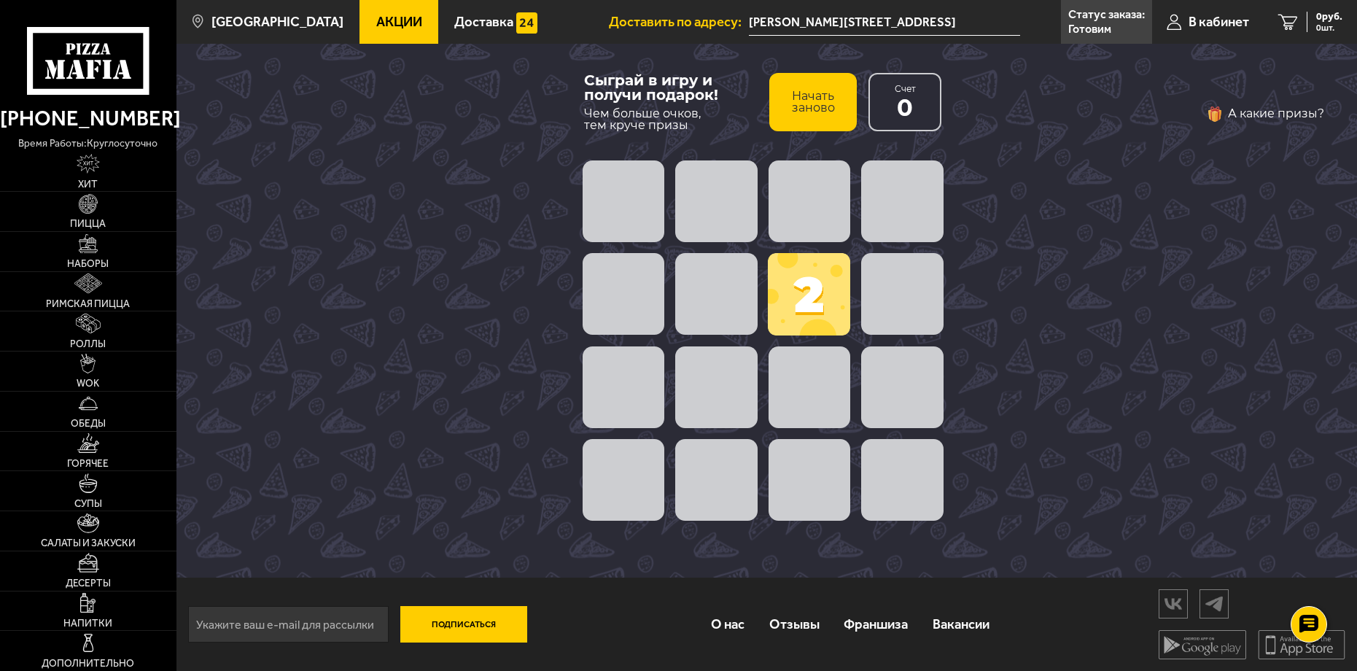
click at [820, 113] on button "Начать заново" at bounding box center [812, 102] width 87 height 58
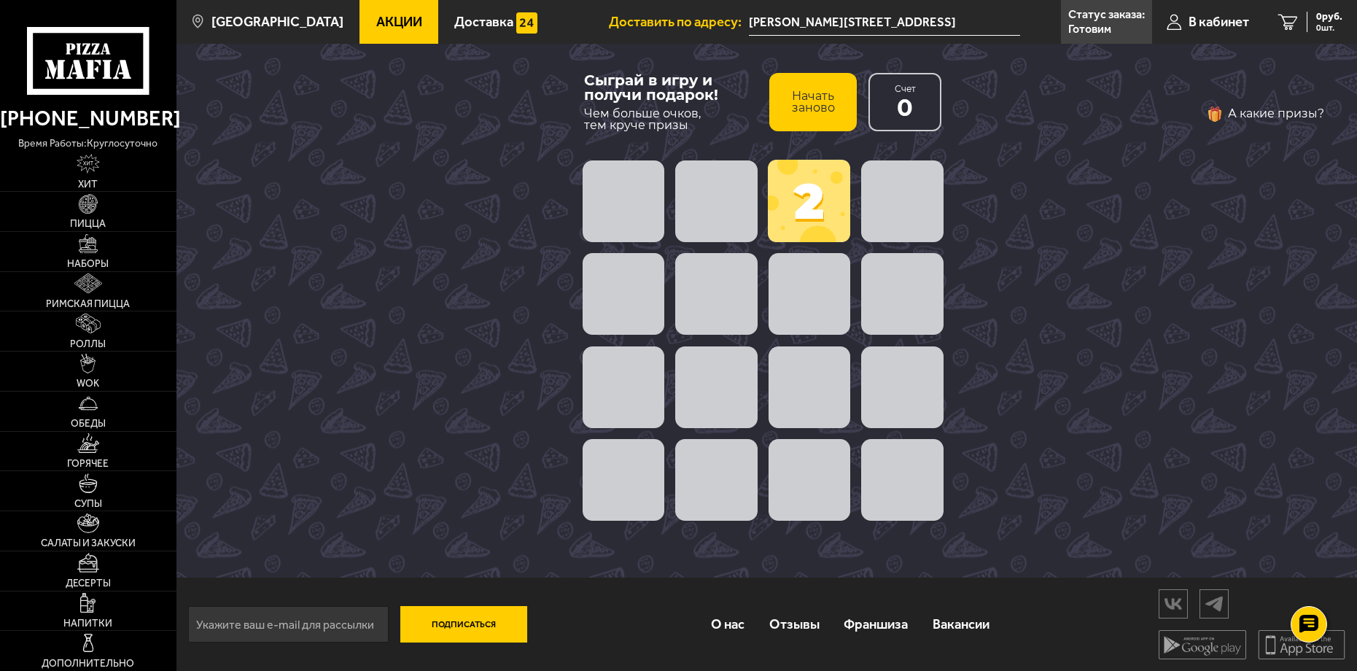
click at [820, 113] on button "Начать заново" at bounding box center [812, 102] width 87 height 58
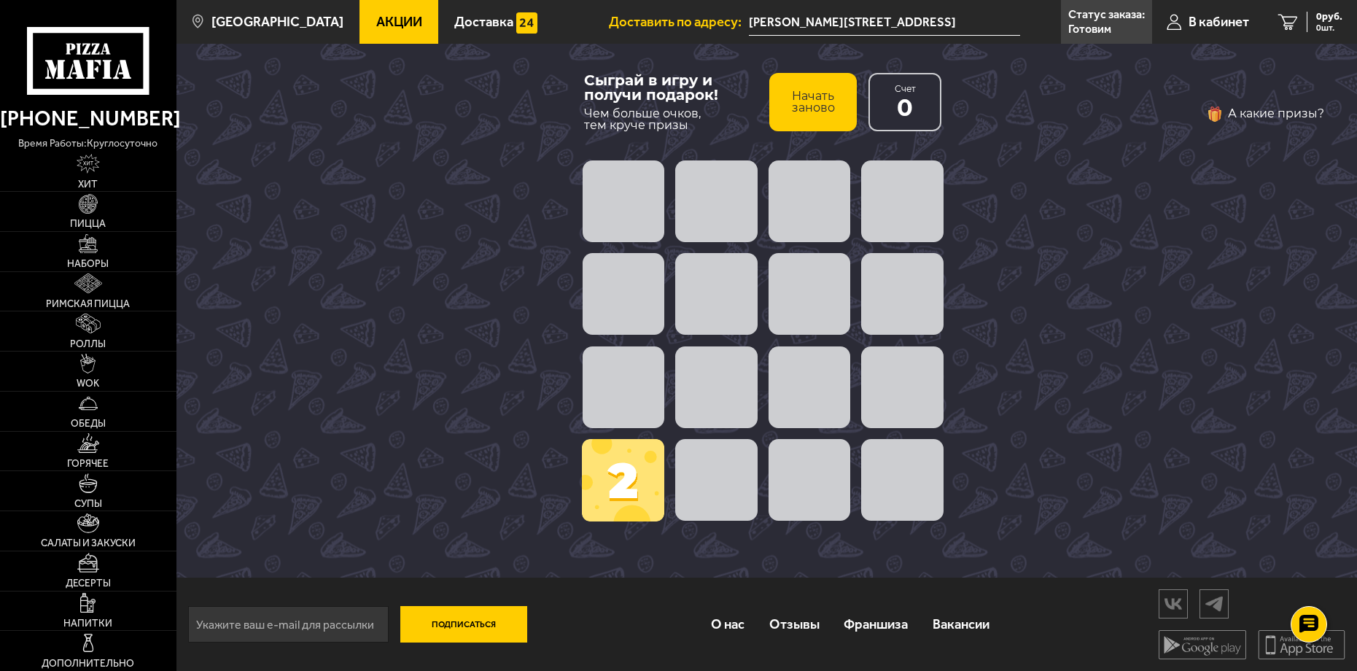
click at [820, 113] on button "Начать заново" at bounding box center [812, 102] width 87 height 58
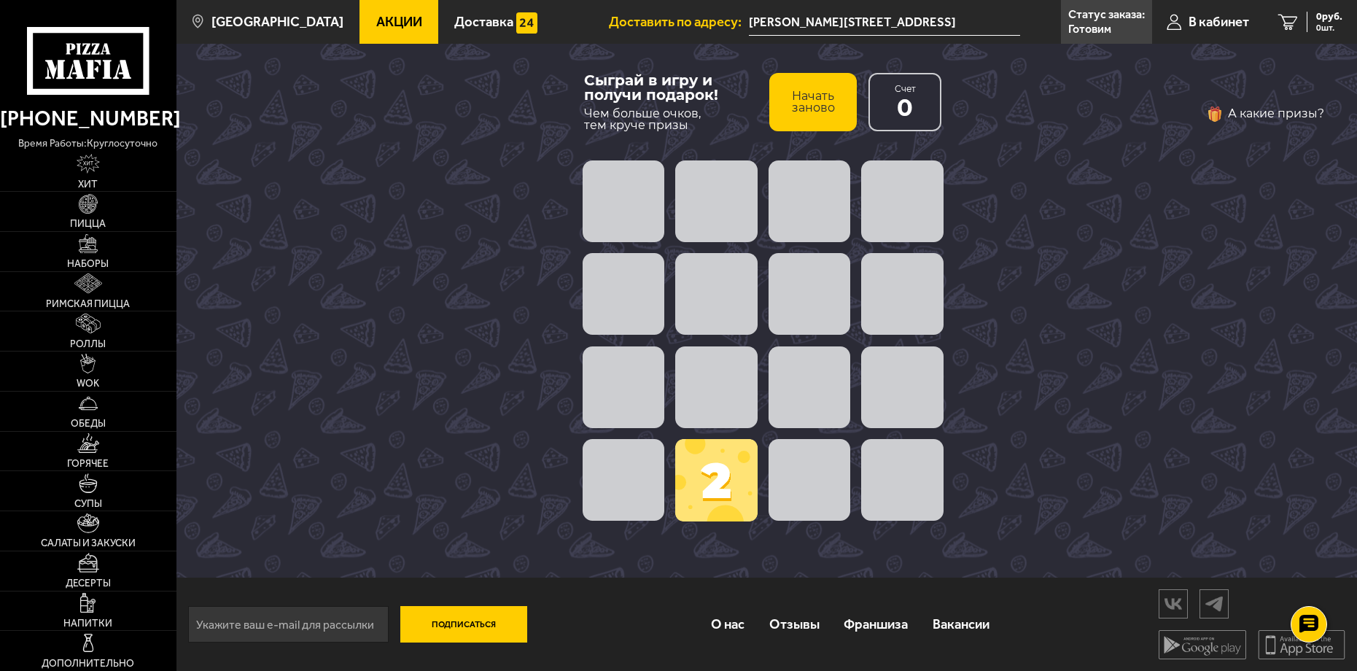
click at [820, 113] on button "Начать заново" at bounding box center [812, 102] width 87 height 58
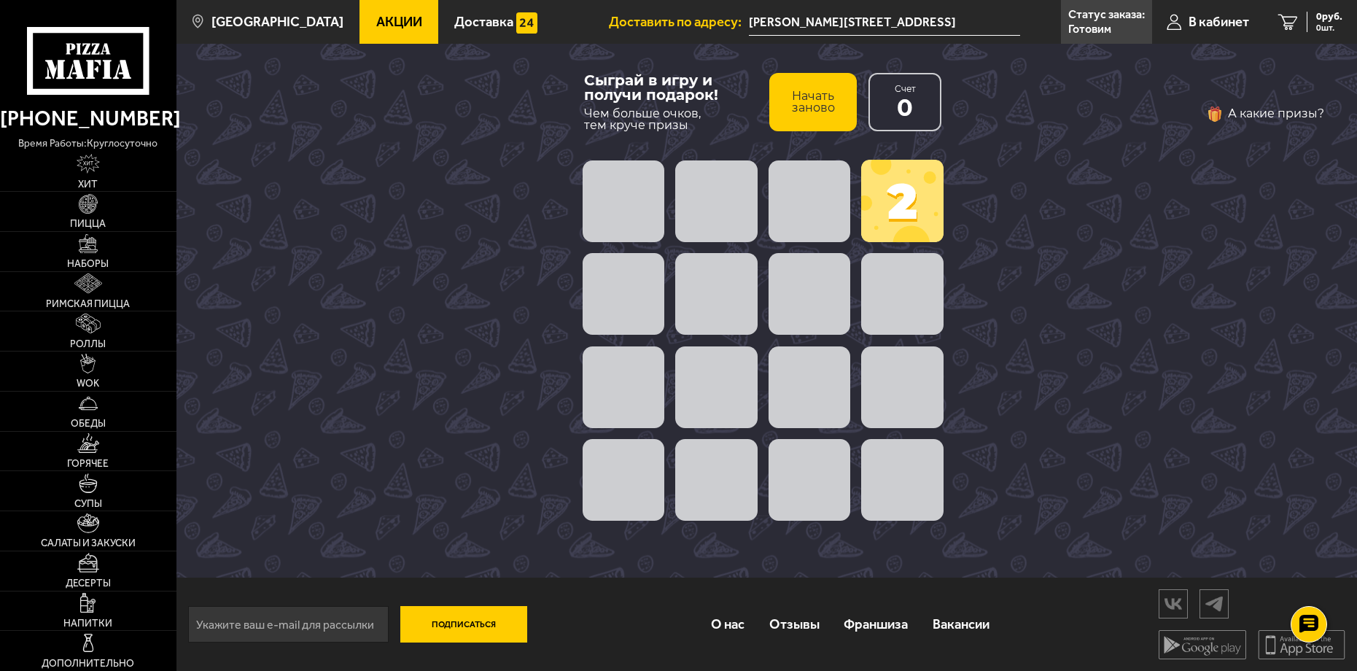
click at [820, 113] on button "Начать заново" at bounding box center [812, 102] width 87 height 58
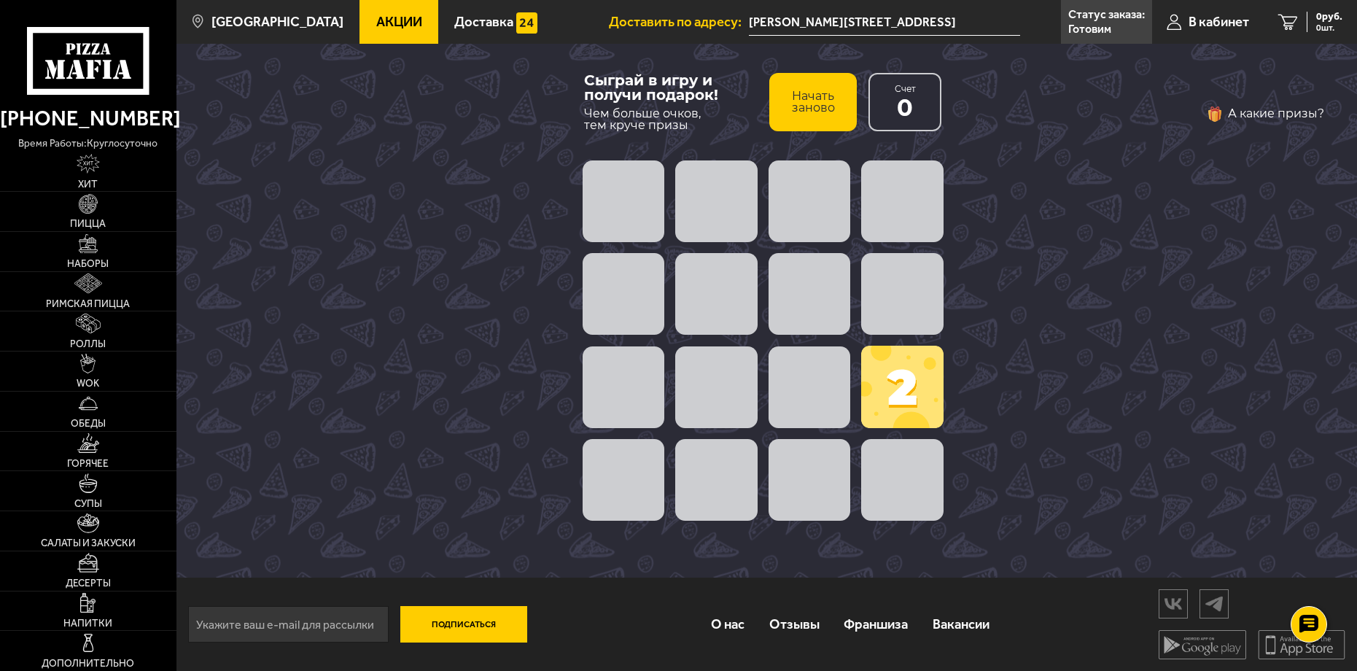
click at [820, 113] on button "Начать заново" at bounding box center [812, 102] width 87 height 58
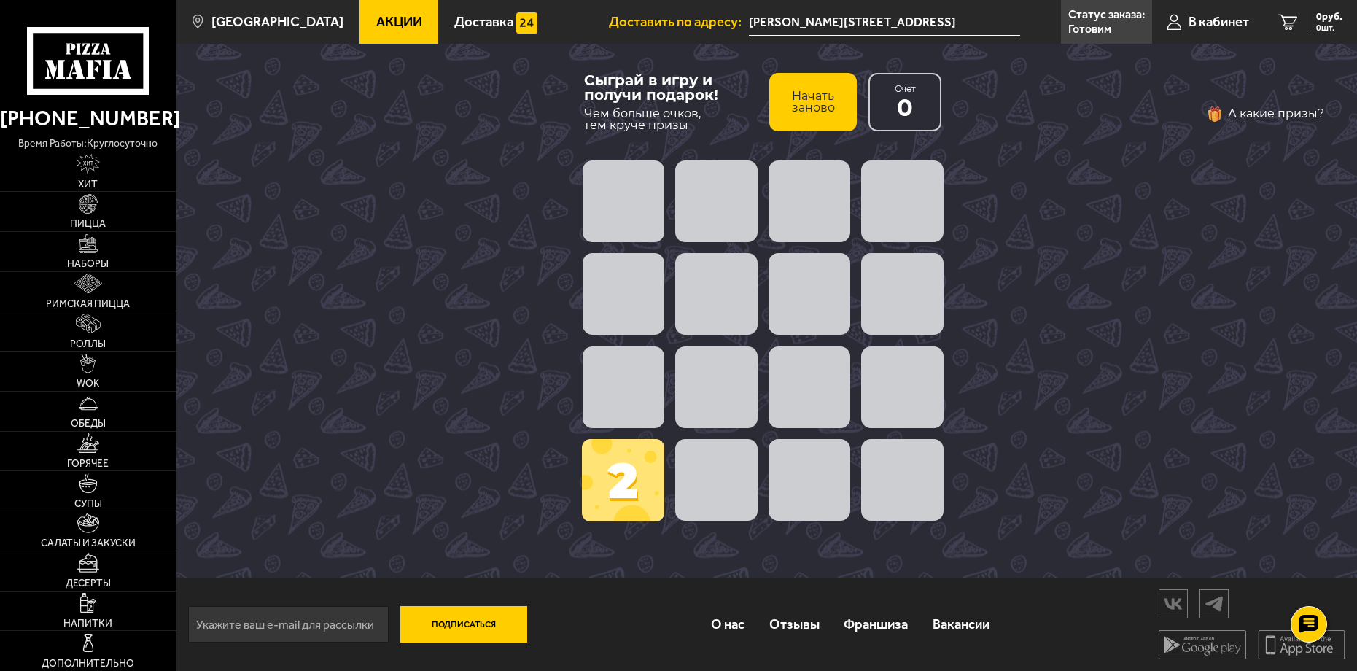
click at [820, 113] on button "Начать заново" at bounding box center [812, 102] width 87 height 58
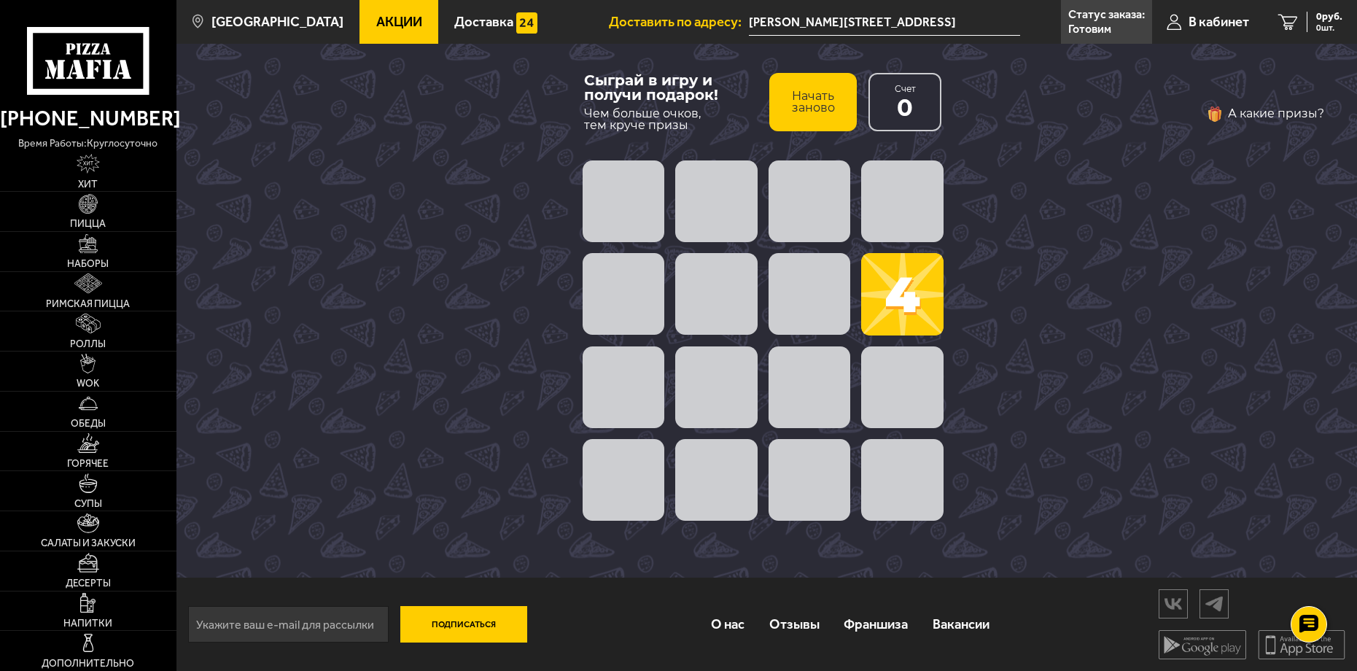
click at [820, 113] on button "Начать заново" at bounding box center [812, 102] width 87 height 58
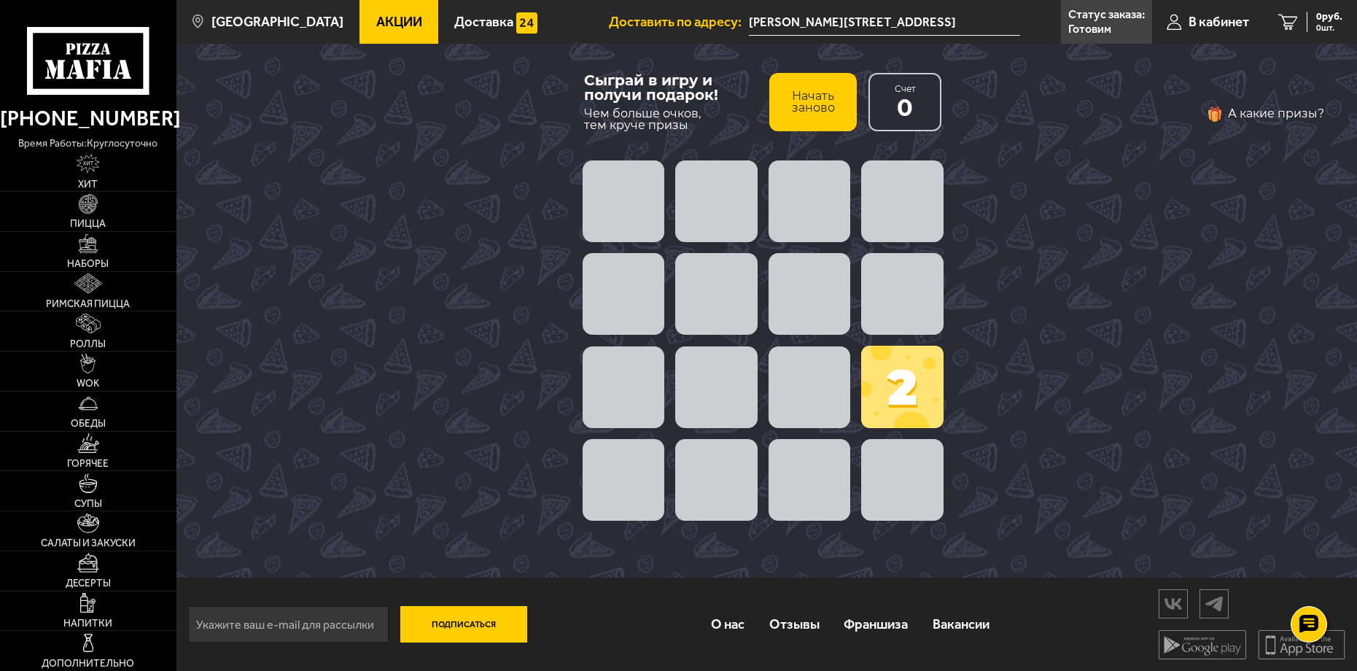
click at [900, 384] on span at bounding box center [902, 387] width 82 height 82
click at [791, 85] on button "Начать заново" at bounding box center [812, 102] width 87 height 58
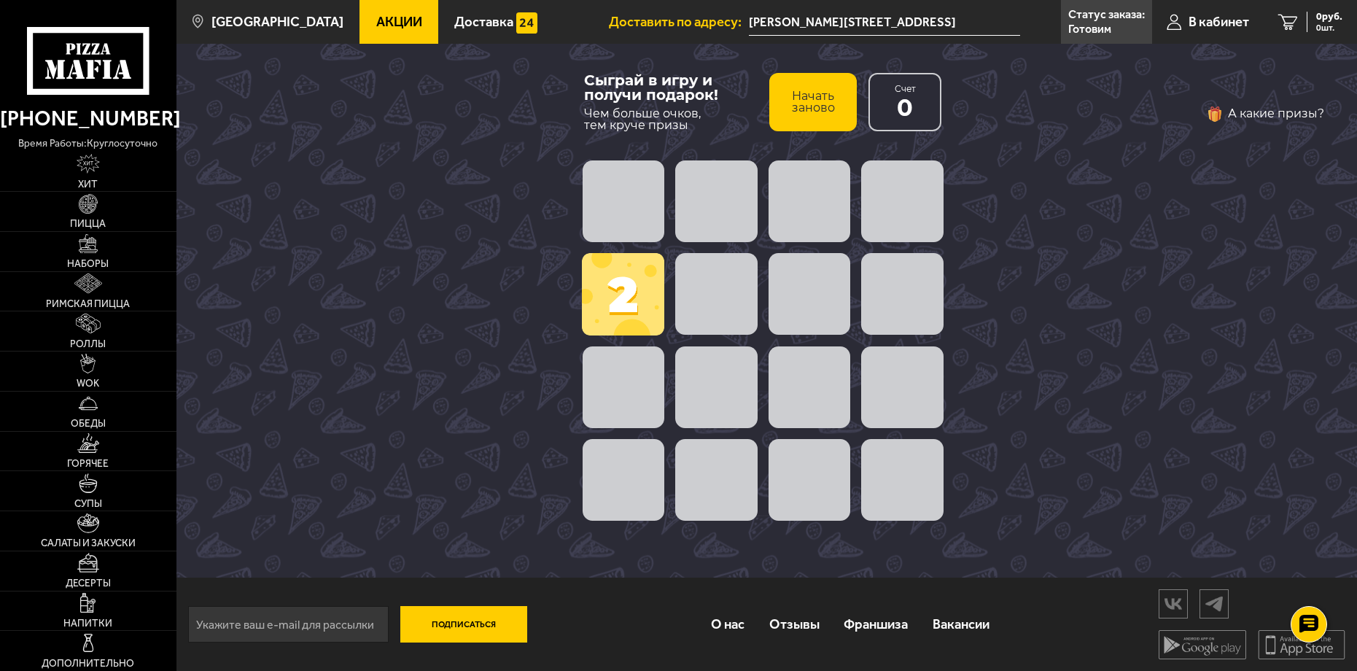
click at [616, 284] on span at bounding box center [623, 294] width 82 height 82
drag, startPoint x: 616, startPoint y: 284, endPoint x: 797, endPoint y: 340, distance: 190.2
click at [797, 340] on div "2" at bounding box center [763, 341] width 372 height 372
click at [807, 101] on button "Начать заново" at bounding box center [812, 102] width 87 height 58
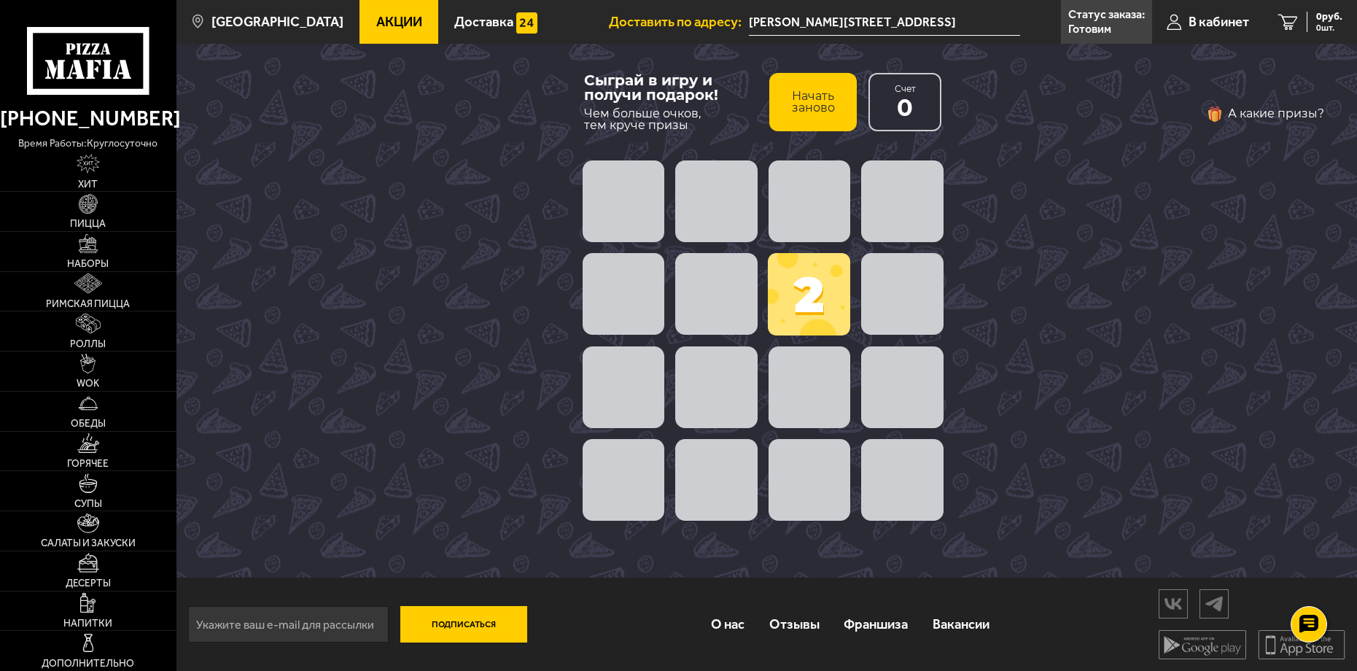
drag, startPoint x: 693, startPoint y: 318, endPoint x: 725, endPoint y: 290, distance: 41.8
click at [725, 290] on span at bounding box center [716, 294] width 82 height 82
click at [804, 292] on span at bounding box center [809, 294] width 82 height 82
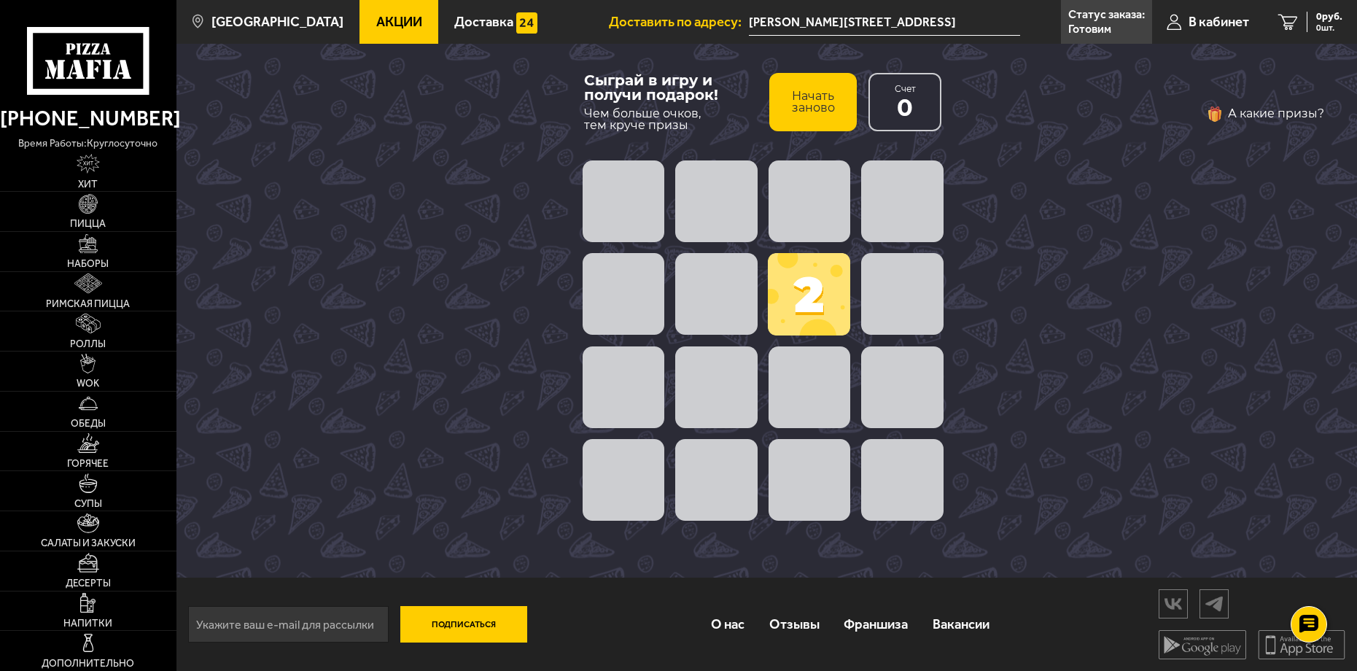
click at [872, 297] on span at bounding box center [902, 294] width 82 height 82
click at [898, 201] on span at bounding box center [902, 201] width 82 height 82
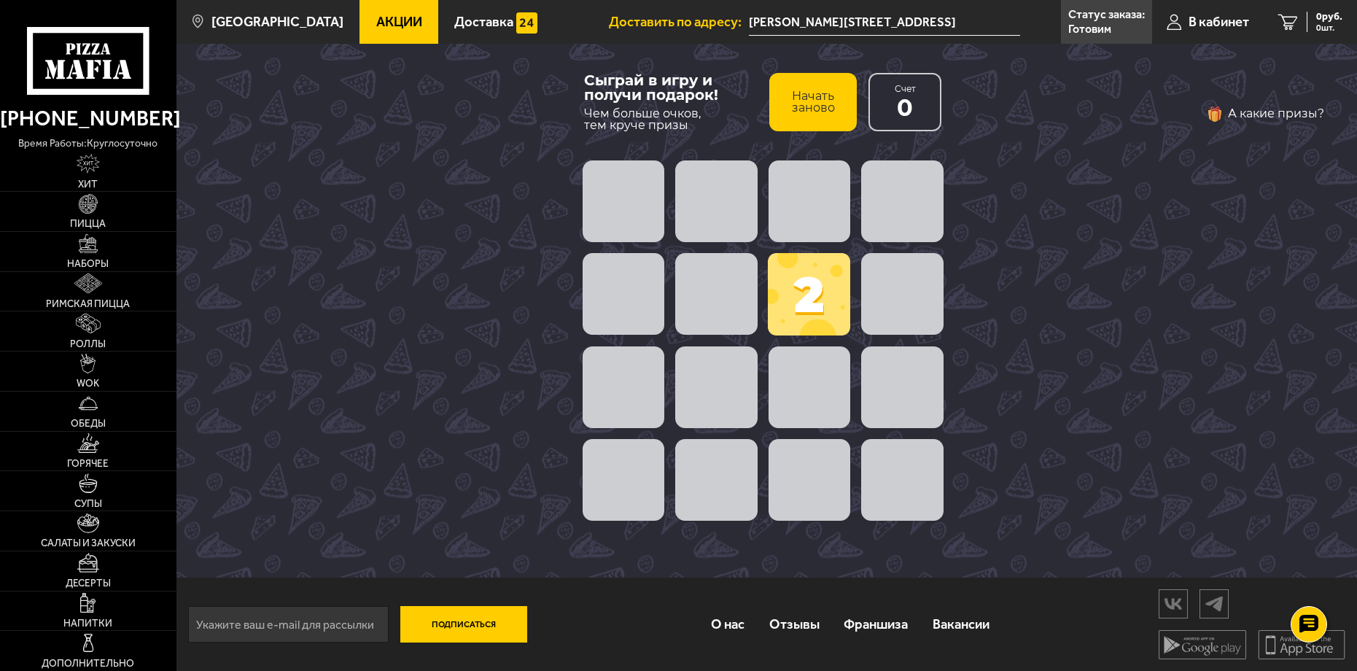
drag, startPoint x: 785, startPoint y: 191, endPoint x: 837, endPoint y: 239, distance: 70.7
click at [859, 227] on div at bounding box center [763, 201] width 372 height 93
drag, startPoint x: 812, startPoint y: 279, endPoint x: 767, endPoint y: 224, distance: 71.5
click at [804, 217] on div "2" at bounding box center [763, 341] width 372 height 372
drag, startPoint x: 671, startPoint y: 227, endPoint x: 633, endPoint y: 200, distance: 46.9
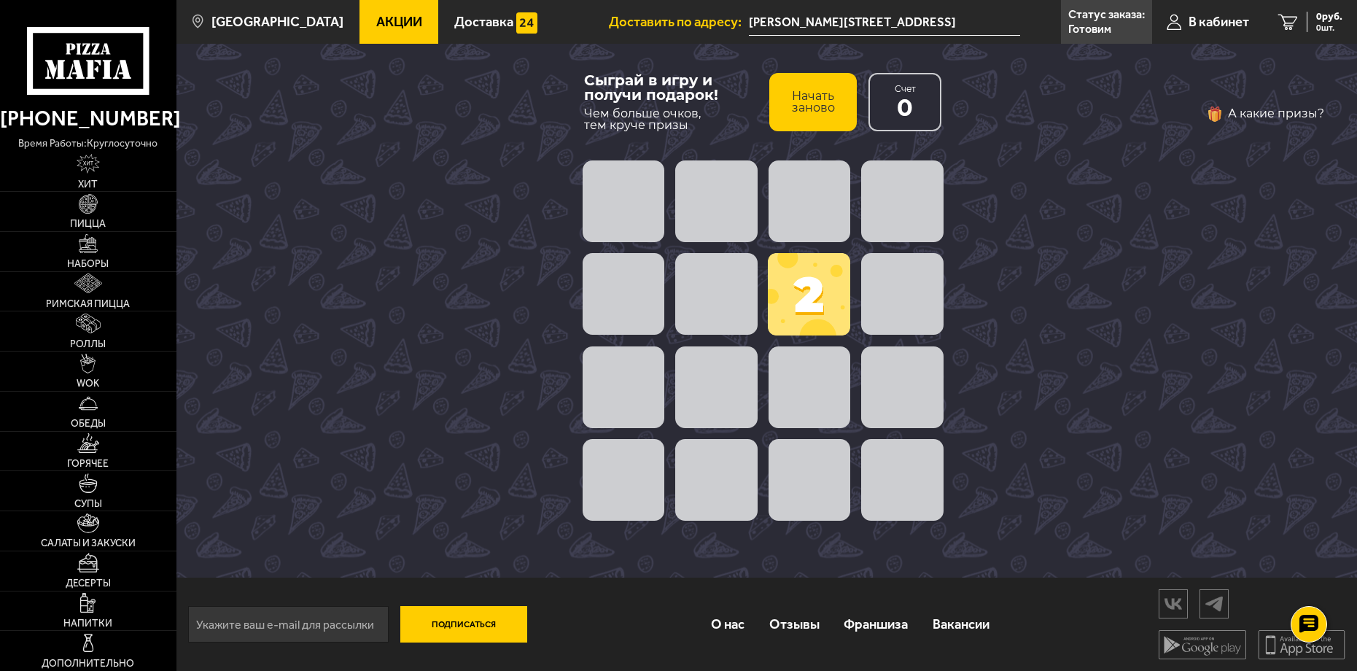
click at [633, 200] on div at bounding box center [763, 201] width 372 height 93
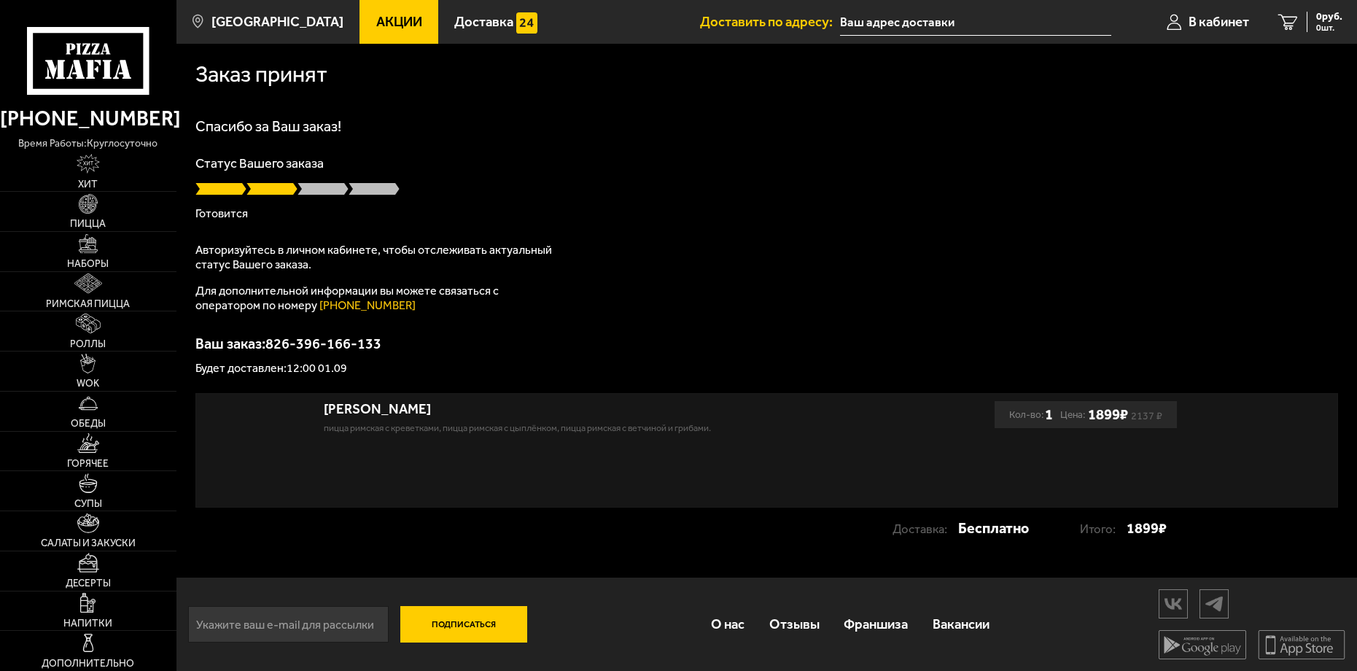
type input "[PERSON_NAME][STREET_ADDRESS]"
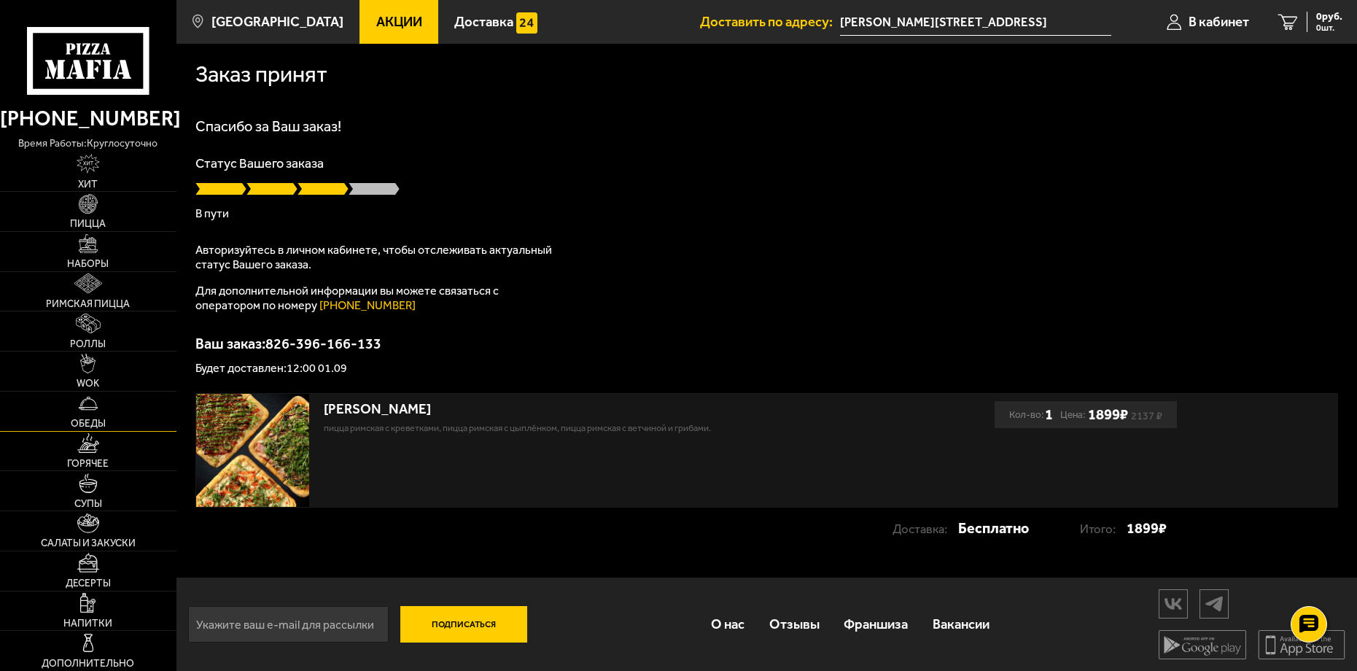
scroll to position [1, 0]
